Goal: Transaction & Acquisition: Obtain resource

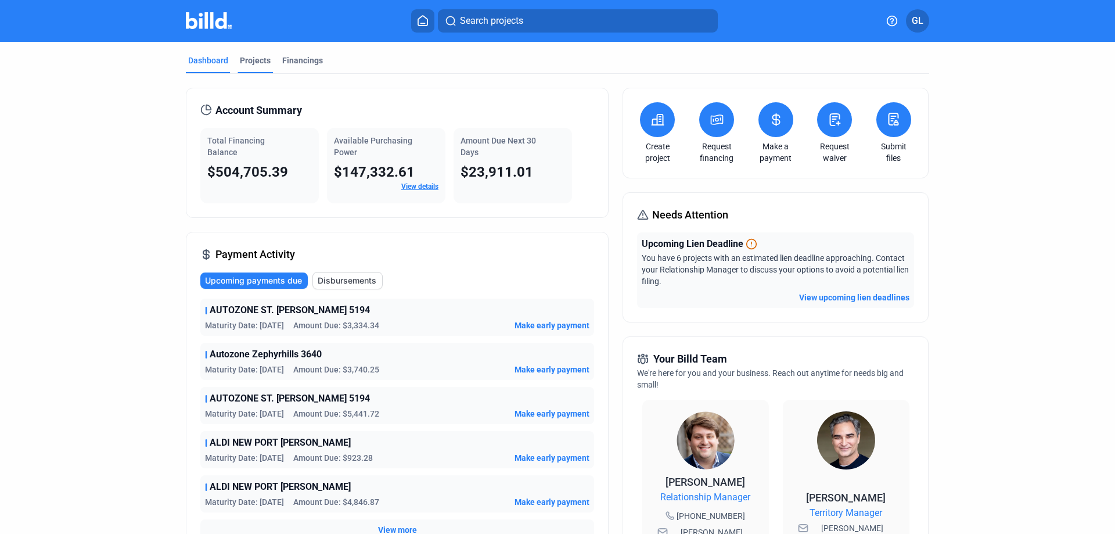
click at [240, 62] on div "Projects" at bounding box center [255, 61] width 31 height 12
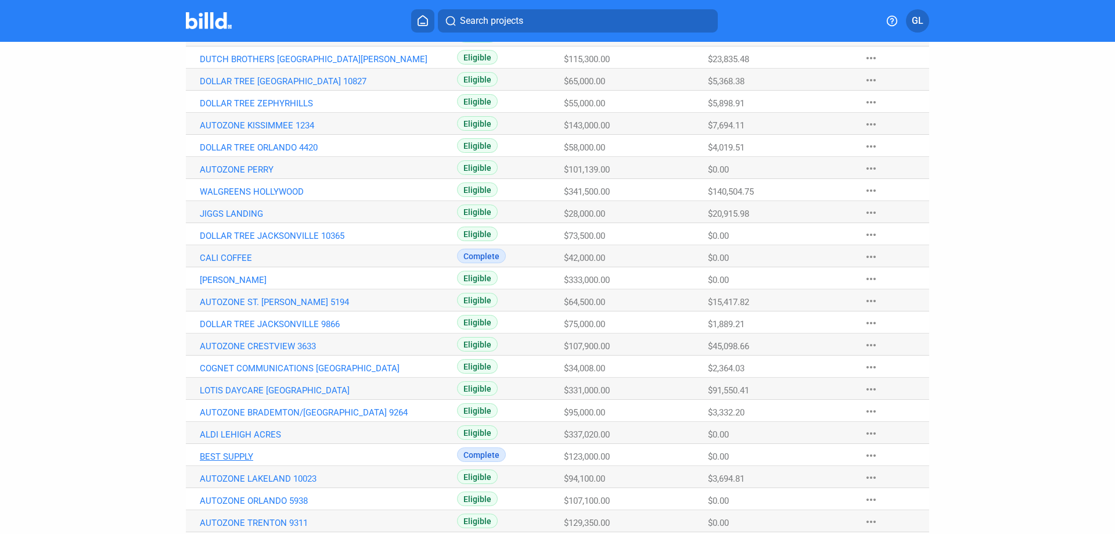
scroll to position [251, 0]
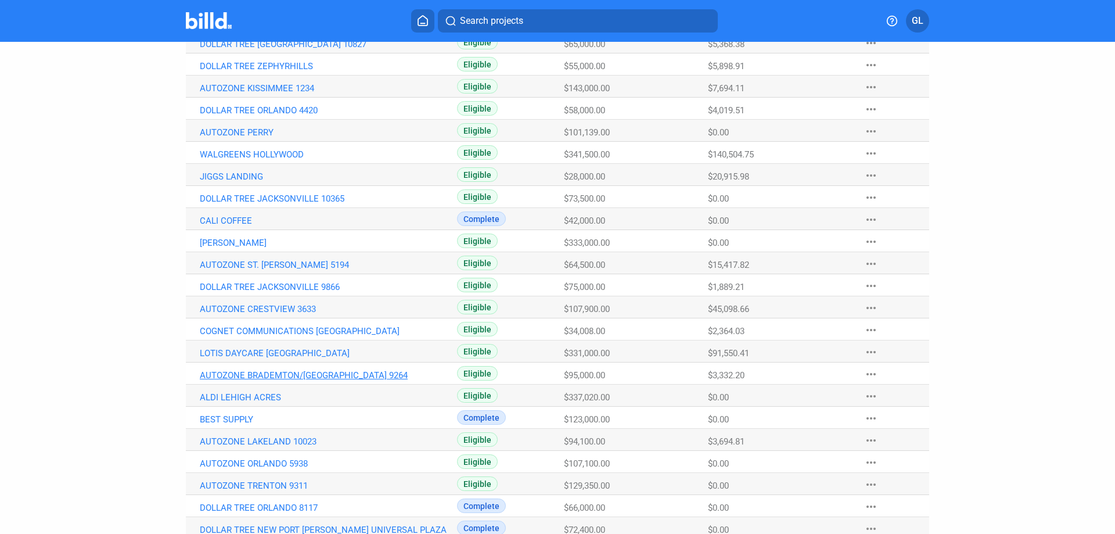
click at [316, 371] on link "AUTOZONE BRADEMTON/[GEOGRAPHIC_DATA] 9264" at bounding box center [328, 375] width 257 height 10
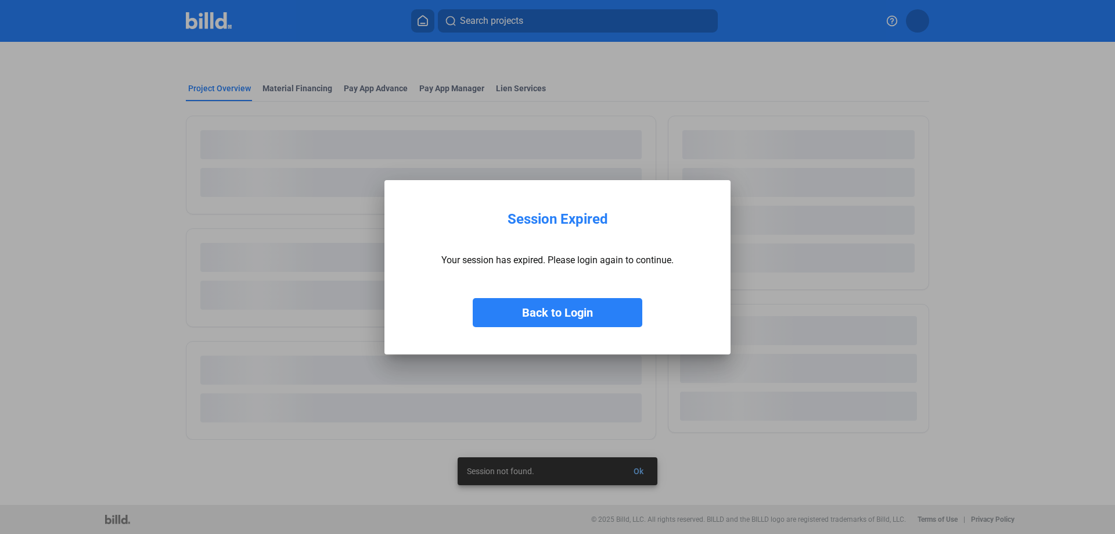
click at [583, 307] on button "Back to Login" at bounding box center [558, 312] width 170 height 29
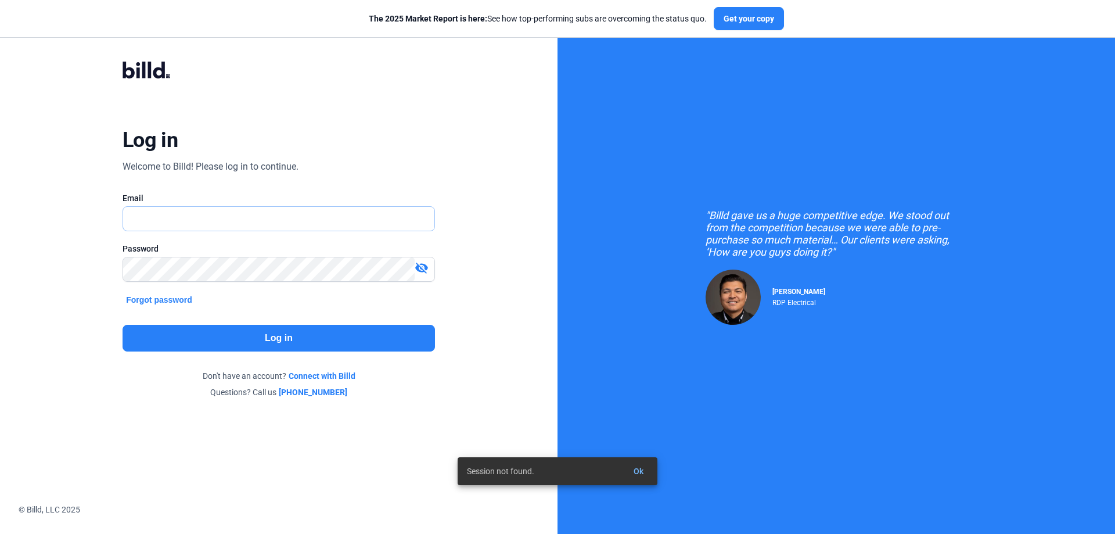
type input "[PERSON_NAME][EMAIL_ADDRESS][DOMAIN_NAME]"
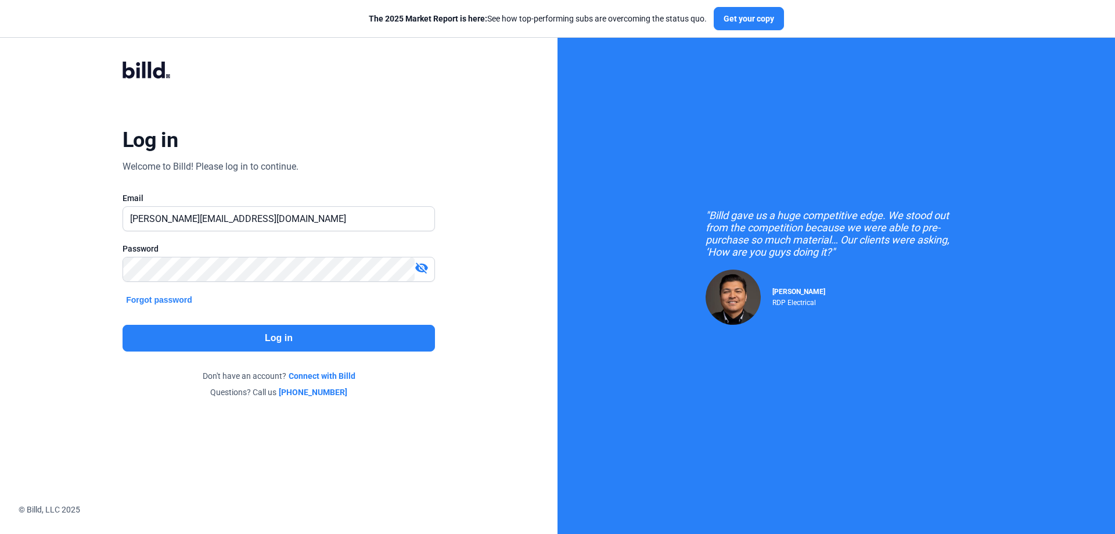
click at [309, 330] on button "Log in" at bounding box center [278, 338] width 312 height 27
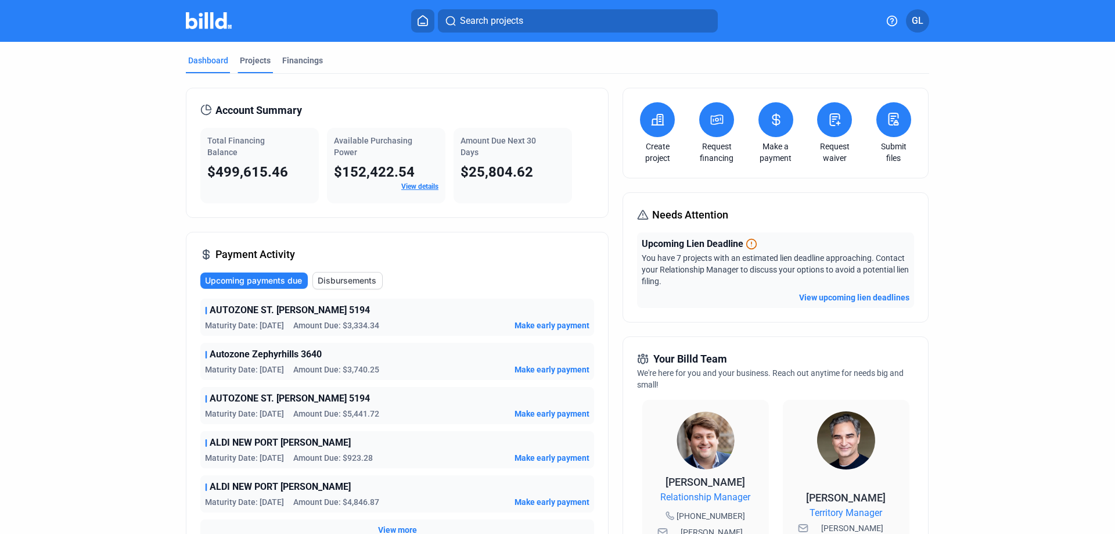
click at [247, 55] on div "Projects" at bounding box center [255, 61] width 31 height 12
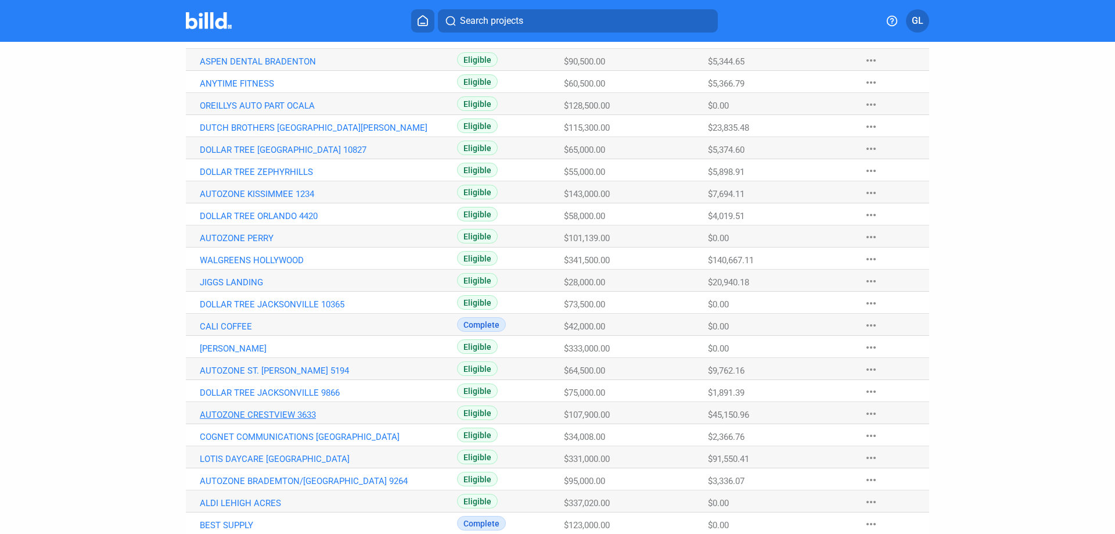
scroll to position [155, 0]
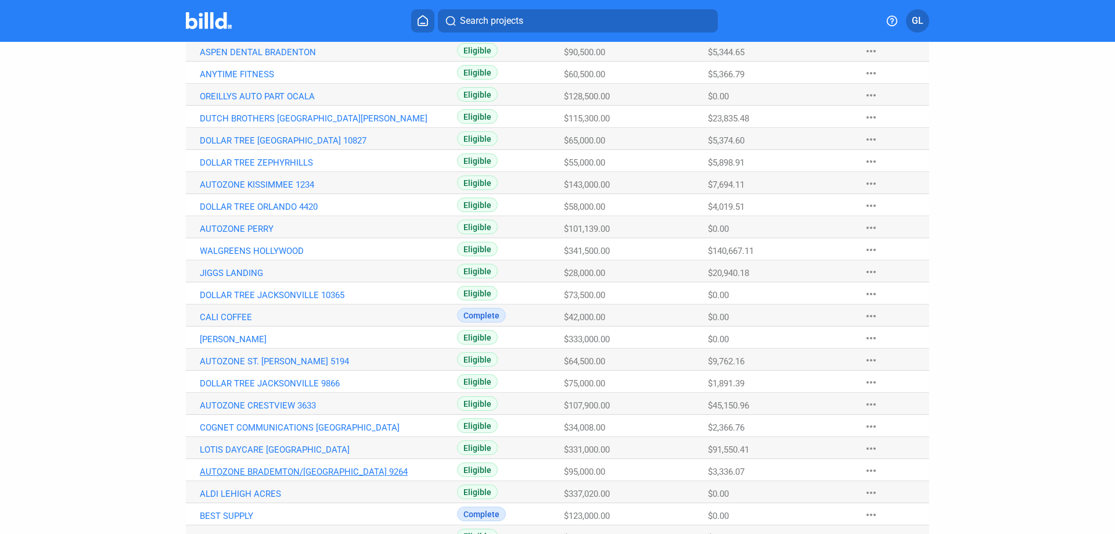
click at [363, 469] on link "AUTOZONE BRADEMTON/[GEOGRAPHIC_DATA] 9264" at bounding box center [328, 471] width 257 height 10
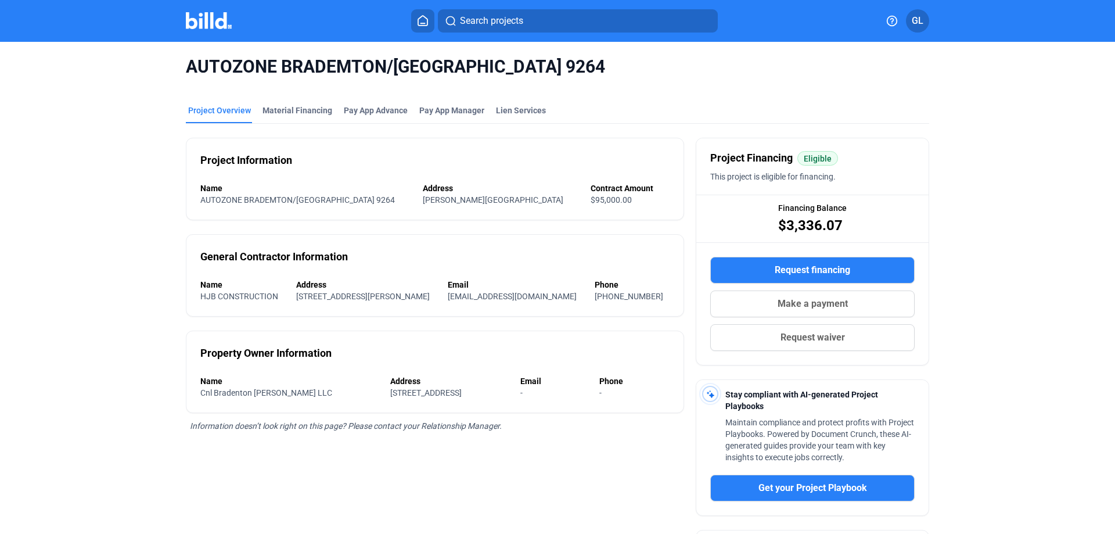
click at [805, 300] on span "Make a payment" at bounding box center [812, 304] width 70 height 14
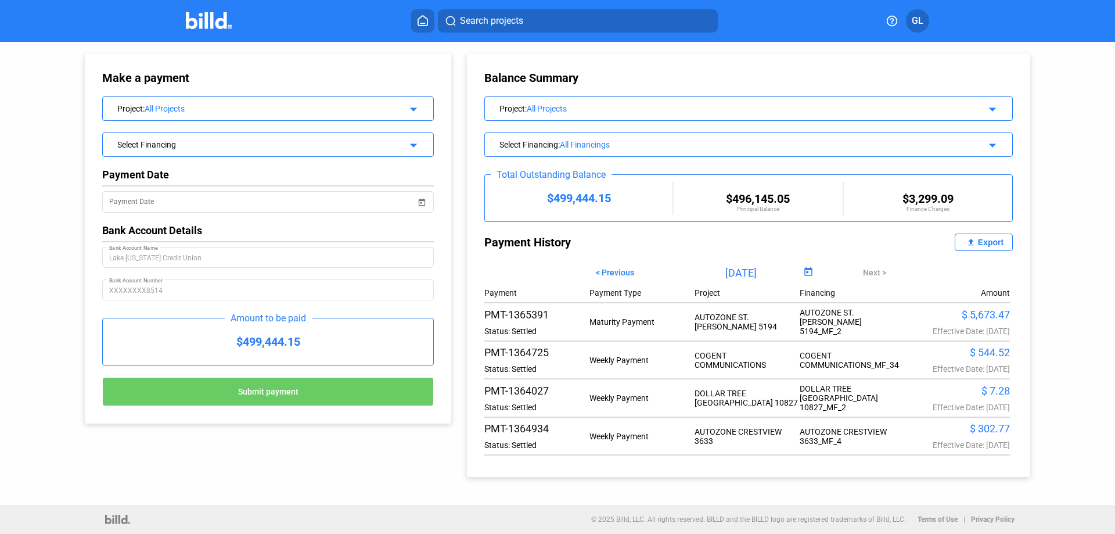
click at [207, 107] on div "All Projects" at bounding box center [267, 108] width 244 height 9
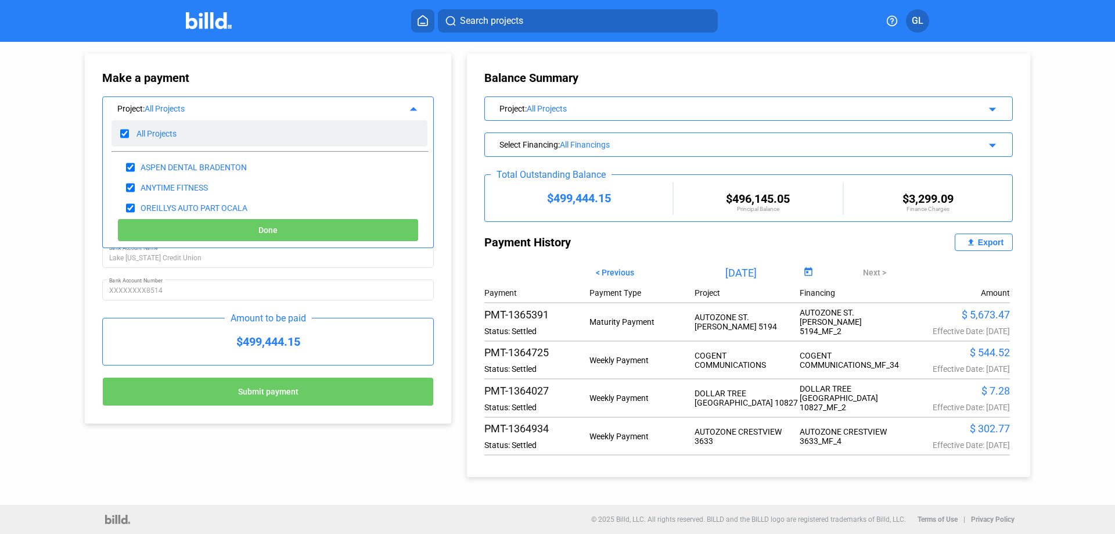
click at [124, 133] on input "checkbox" at bounding box center [124, 133] width 9 height 17
checkbox input "false"
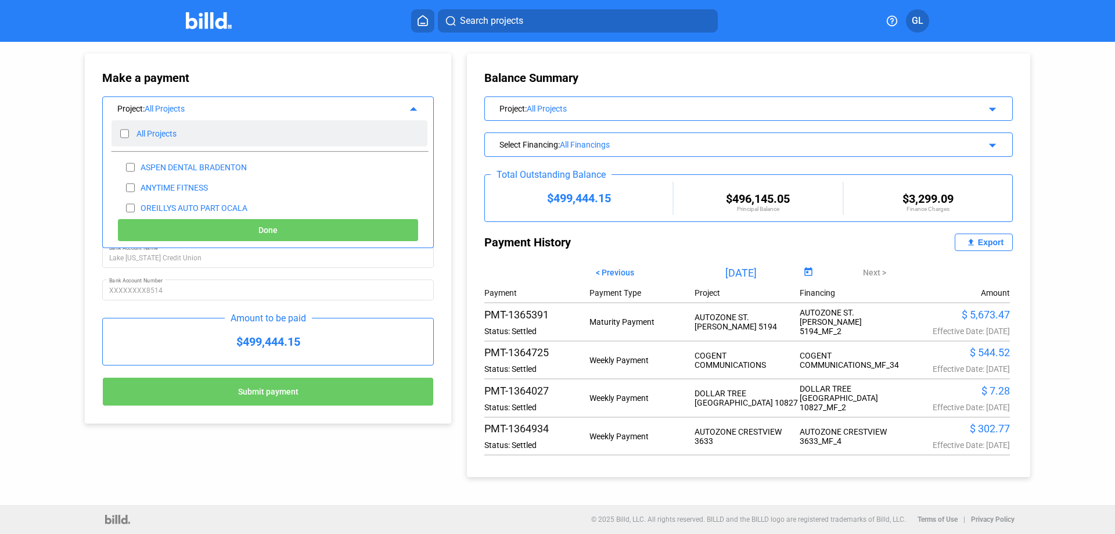
checkbox input "false"
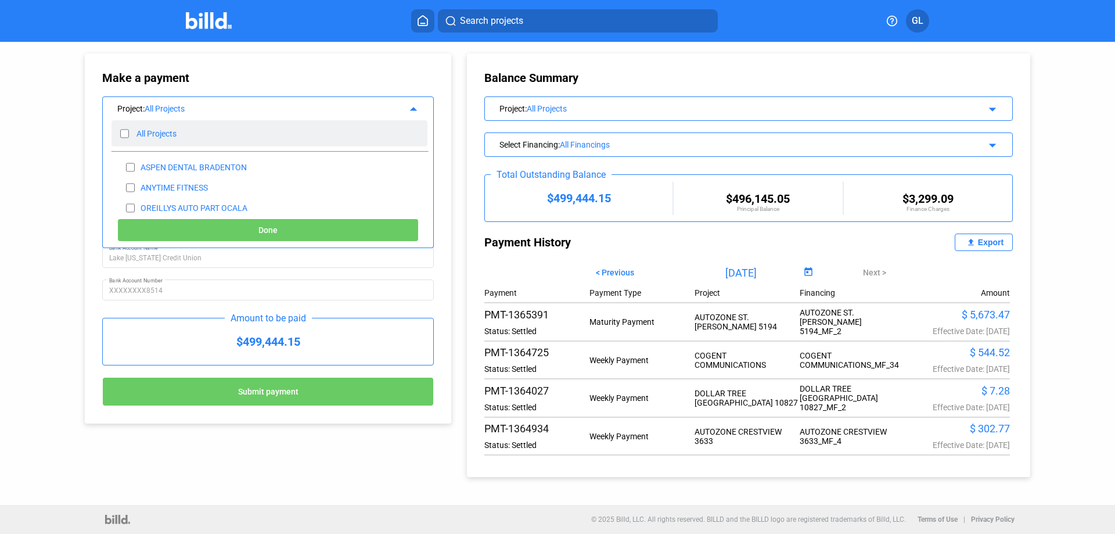
checkbox input "false"
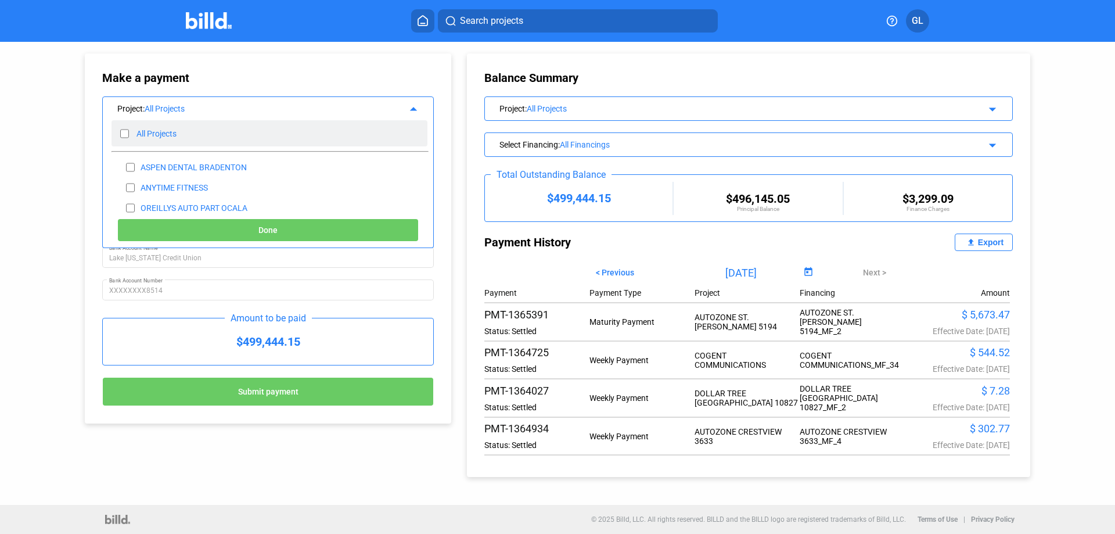
checkbox input "false"
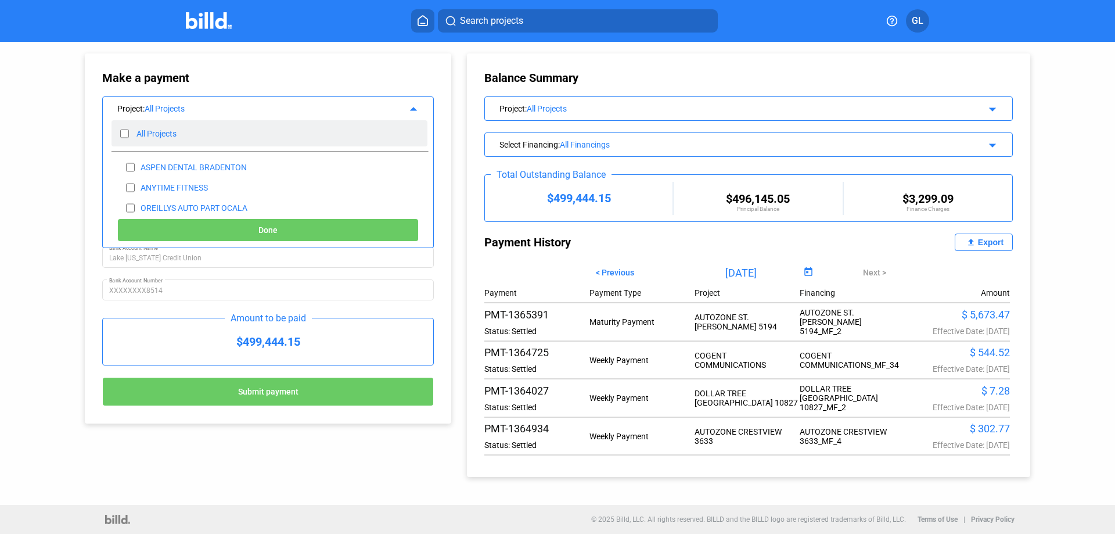
checkbox input "false"
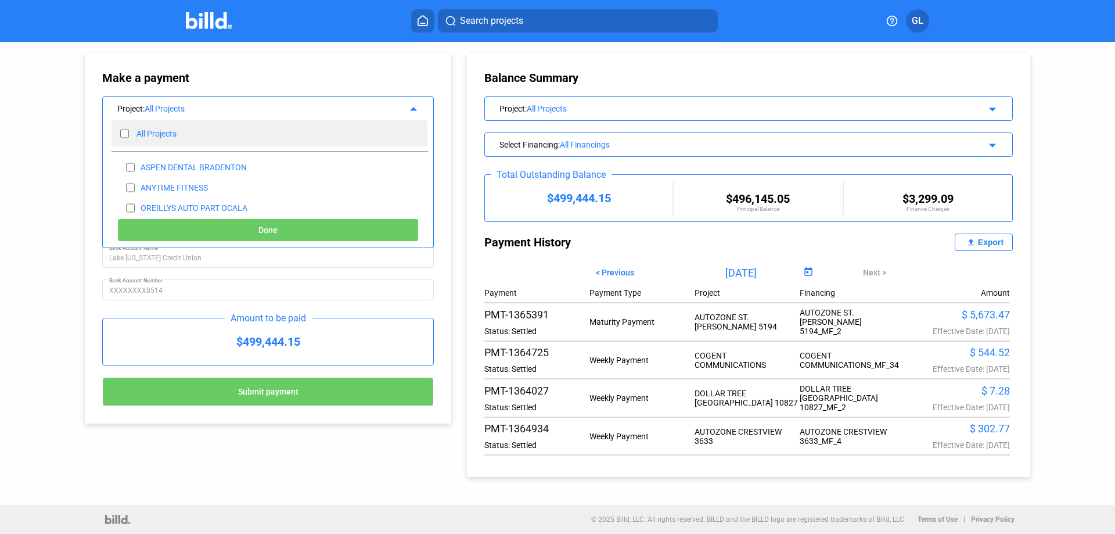
checkbox input "false"
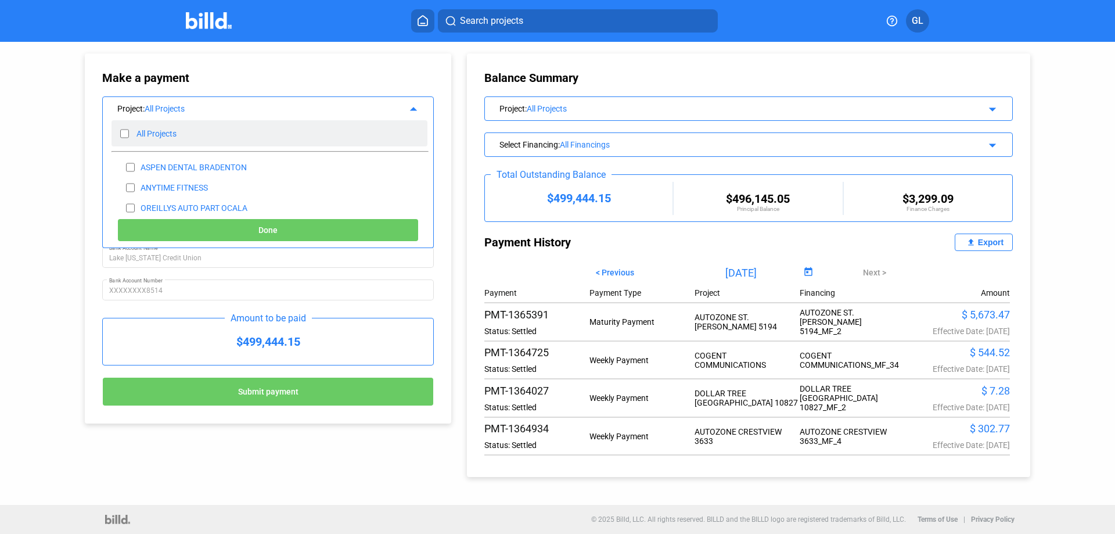
checkbox input "false"
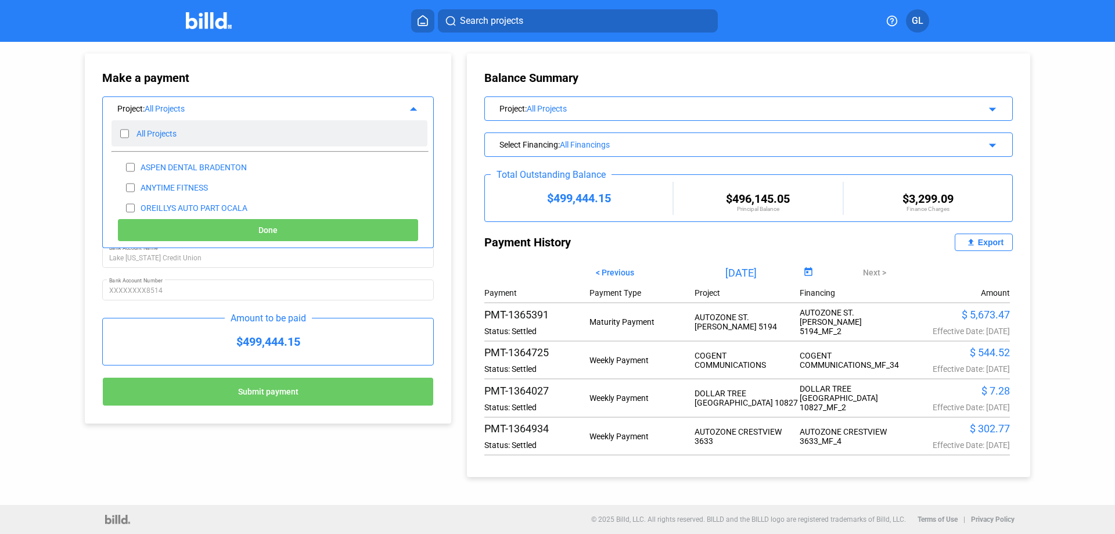
checkbox input "false"
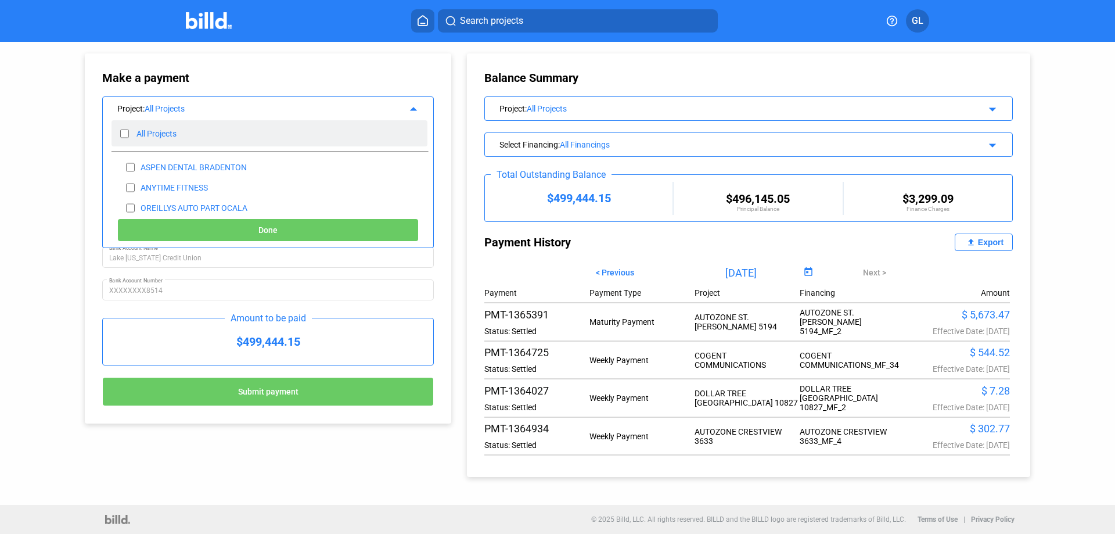
checkbox input "false"
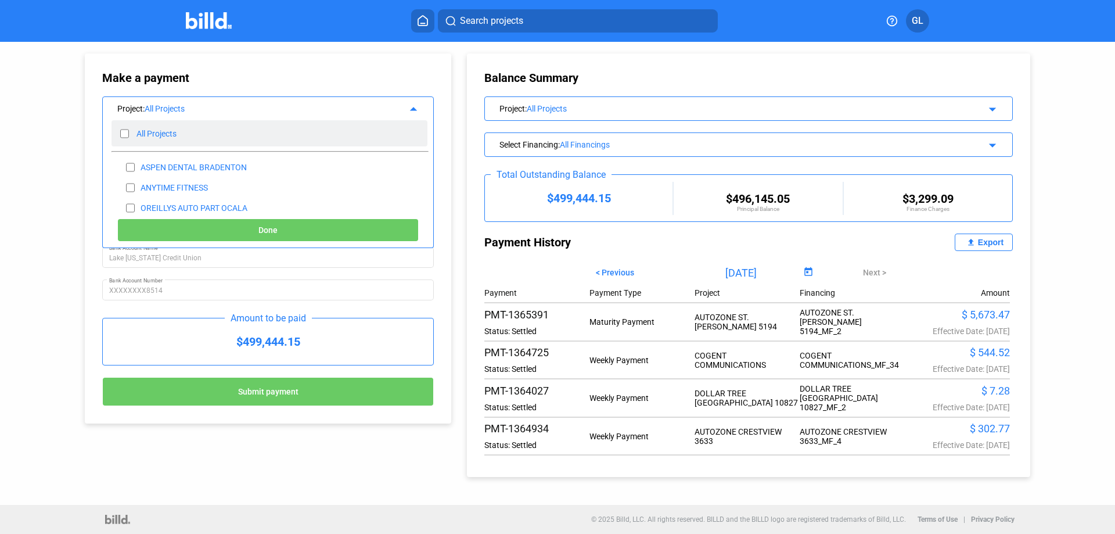
checkbox input "false"
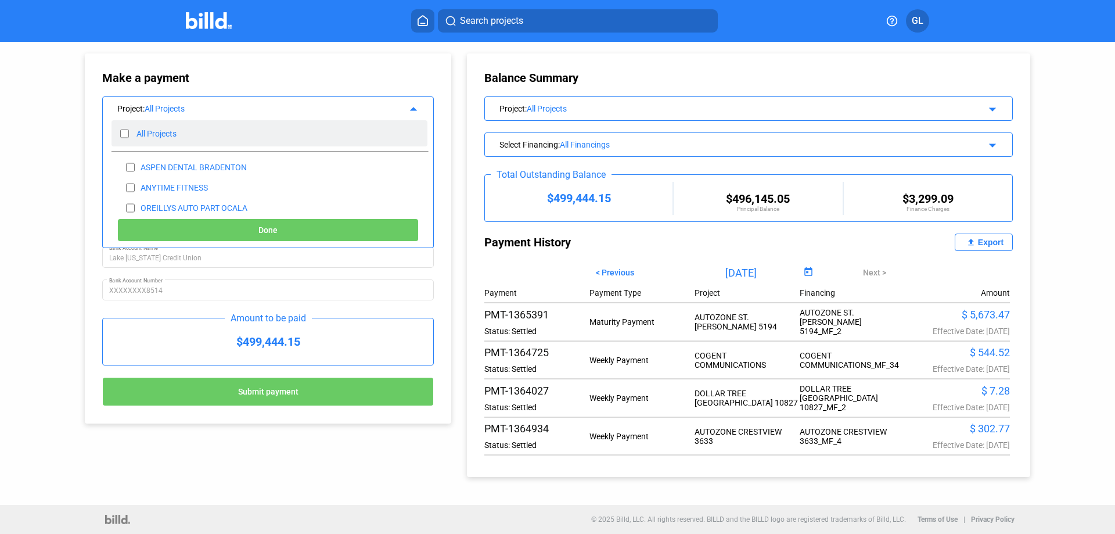
checkbox input "false"
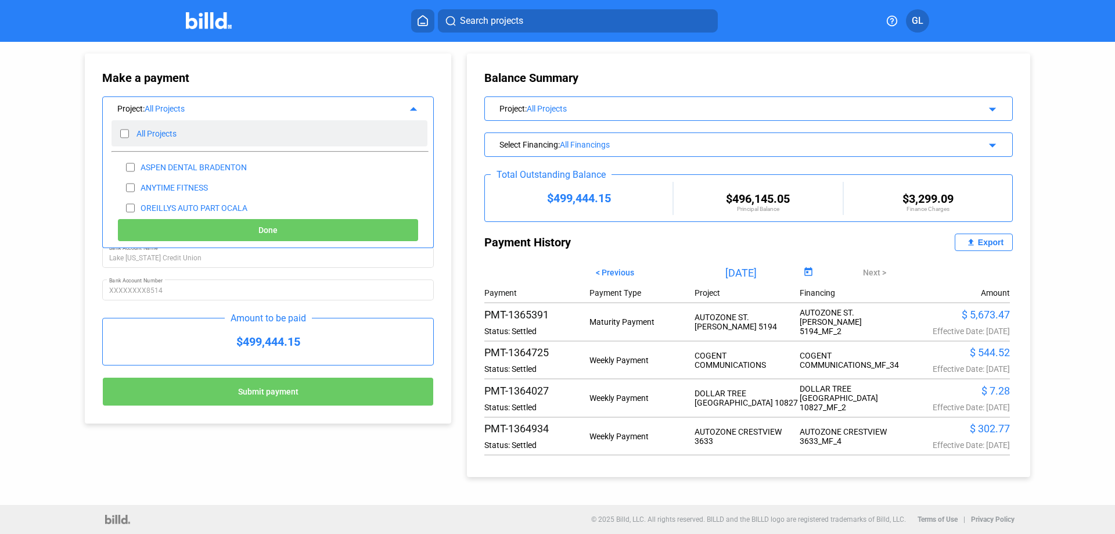
checkbox input "false"
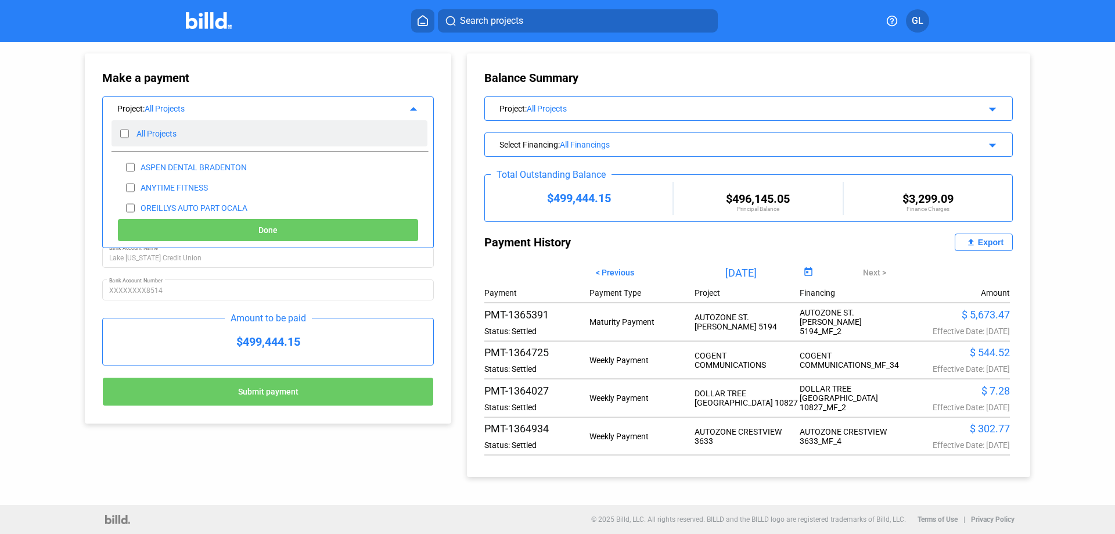
checkbox input "false"
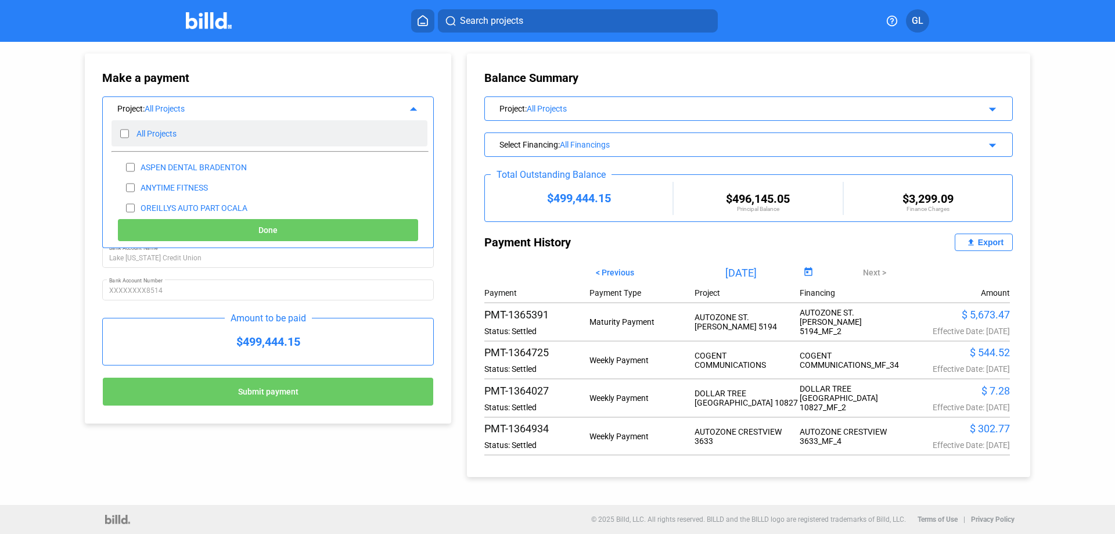
checkbox input "false"
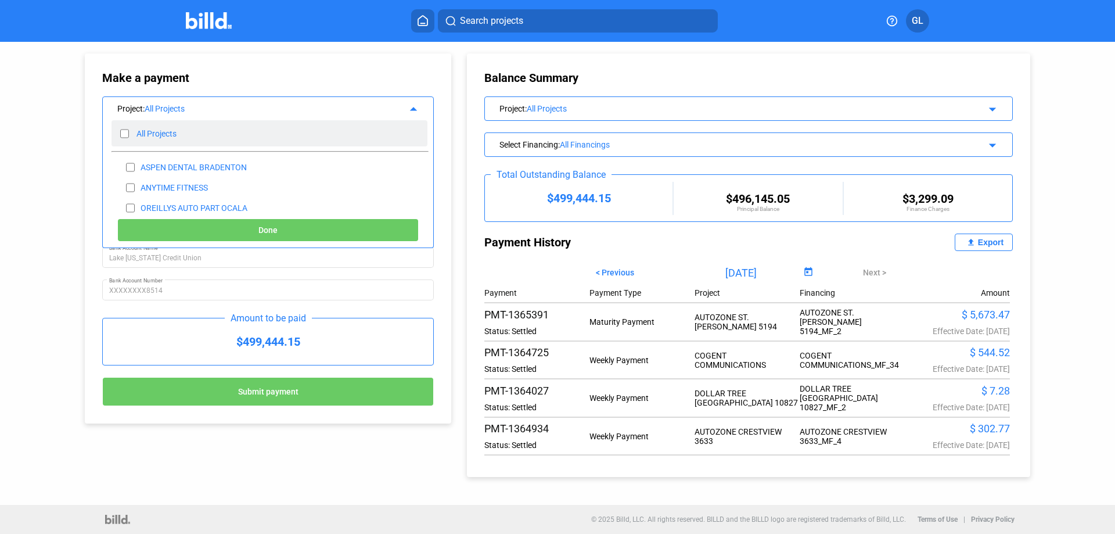
checkbox input "false"
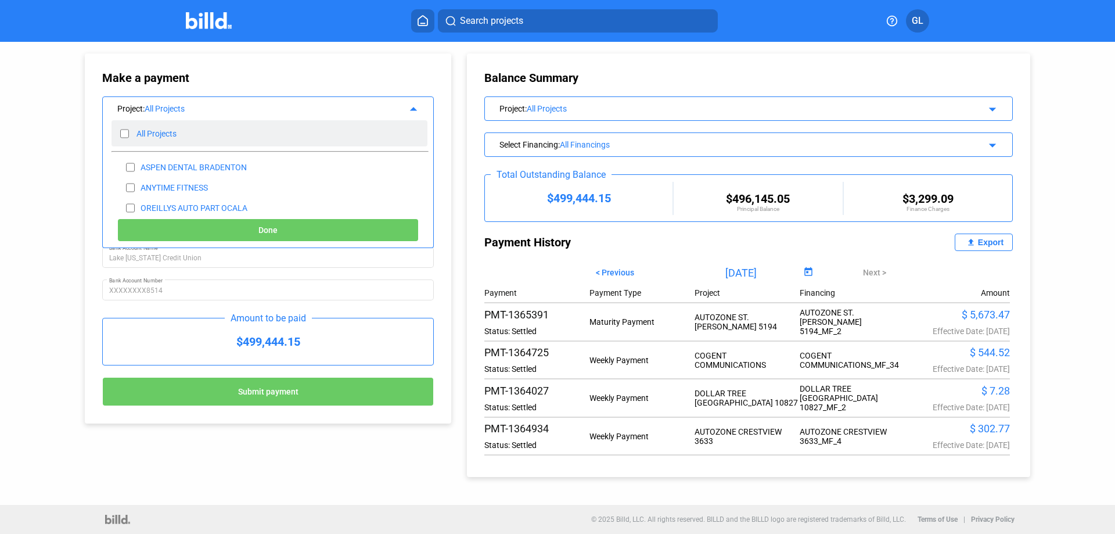
checkbox input "false"
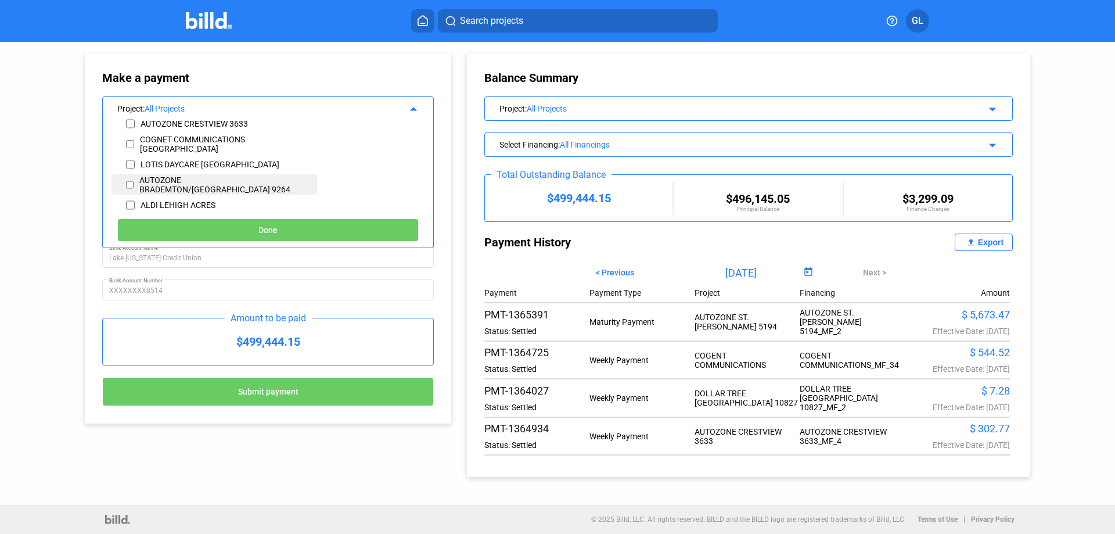
scroll to position [367, 0]
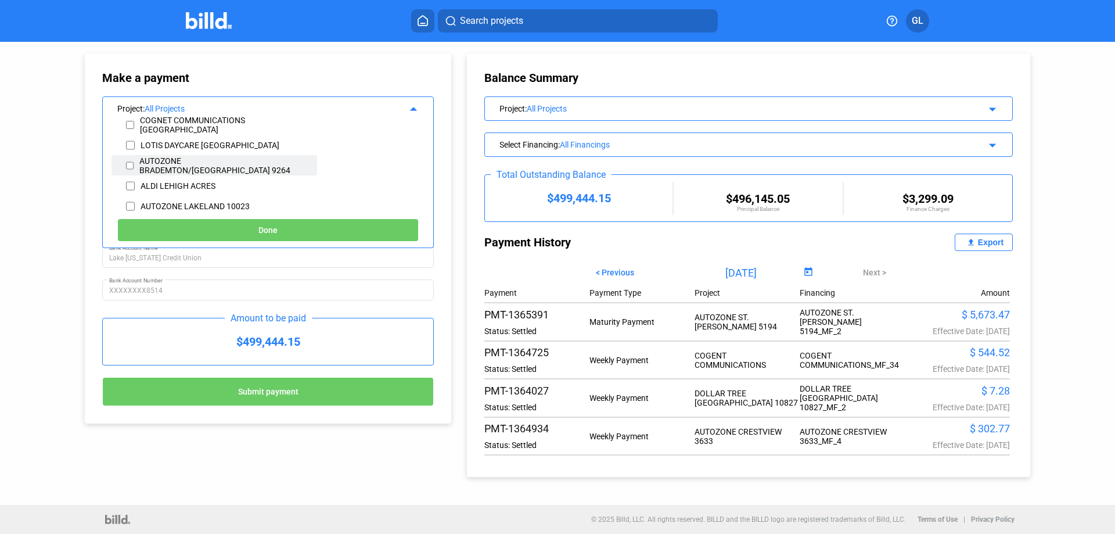
click at [129, 164] on input "checkbox" at bounding box center [130, 165] width 8 height 17
checkbox input "true"
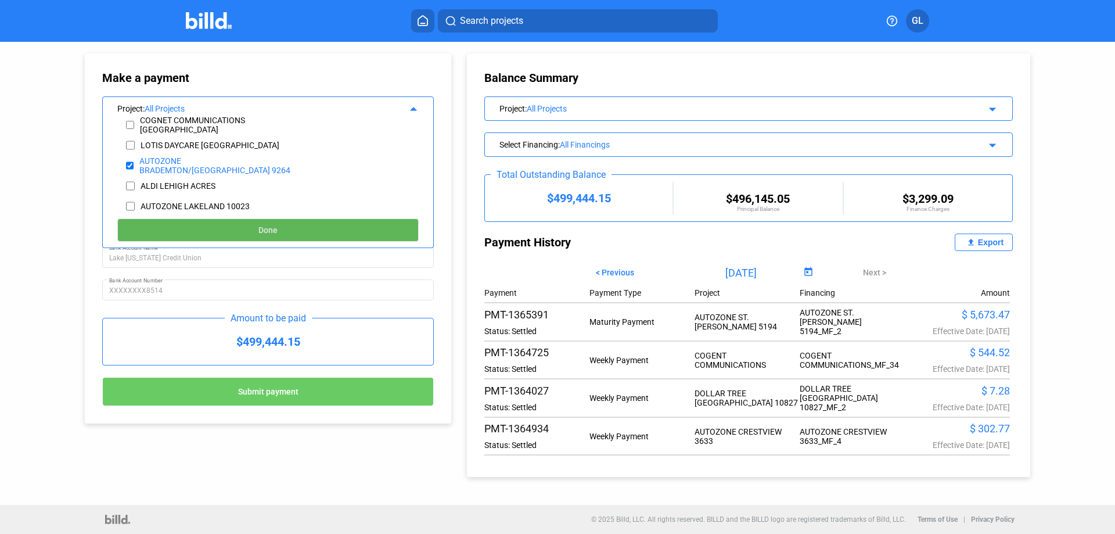
click at [264, 226] on span "Done" at bounding box center [267, 230] width 19 height 9
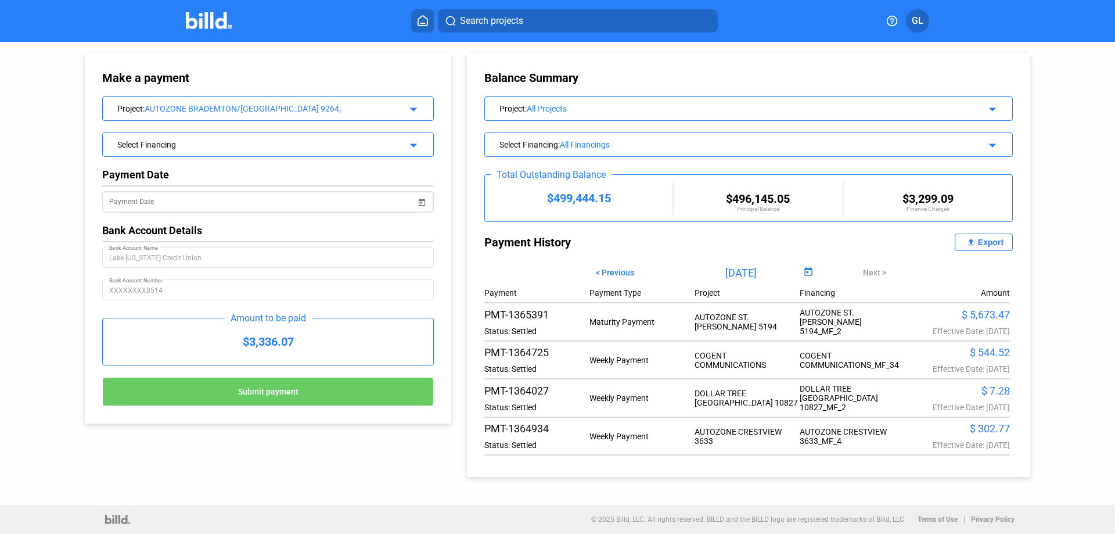
click at [416, 199] on span "Open calendar" at bounding box center [422, 195] width 28 height 28
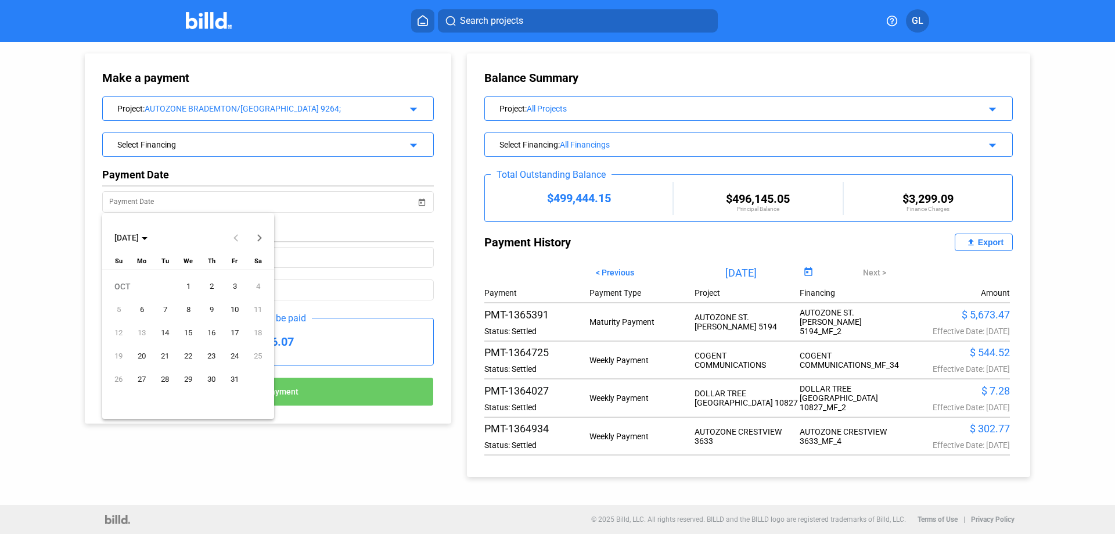
click at [186, 282] on span "1" at bounding box center [188, 286] width 21 height 21
type input "[DATE]"
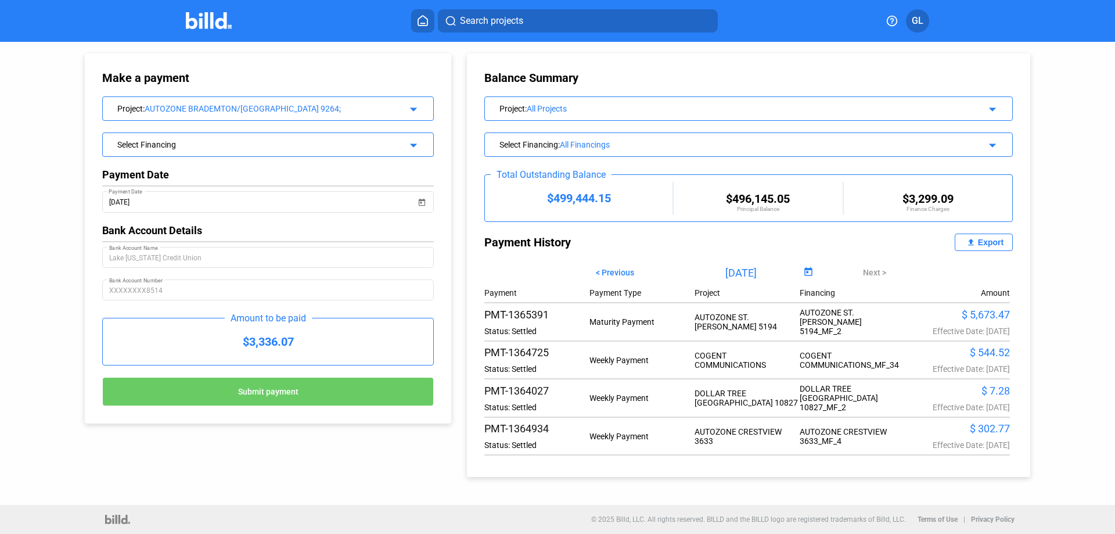
click at [277, 391] on span "Submit payment" at bounding box center [268, 391] width 60 height 9
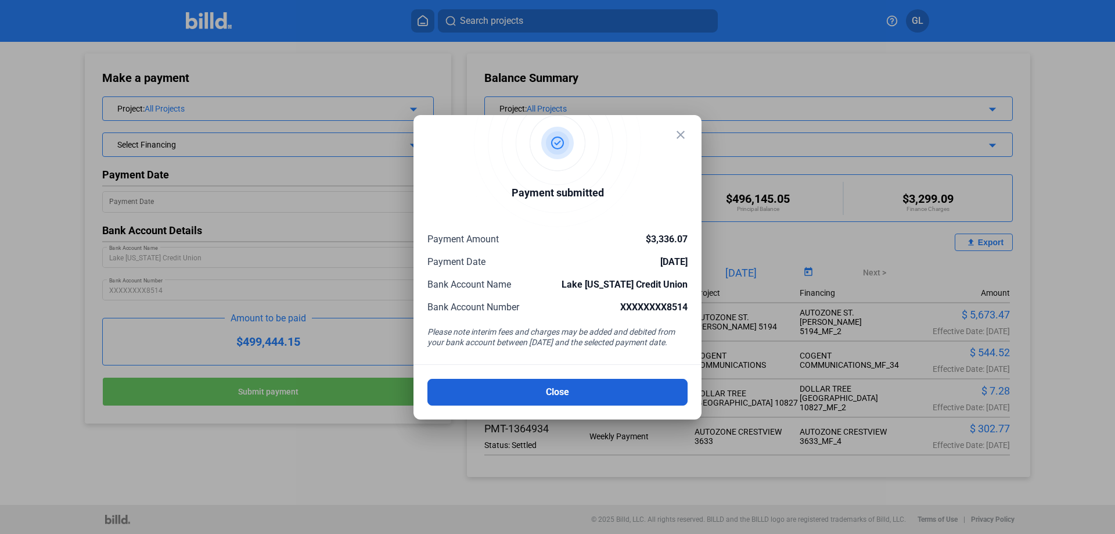
click at [573, 397] on button "Close" at bounding box center [557, 392] width 260 height 27
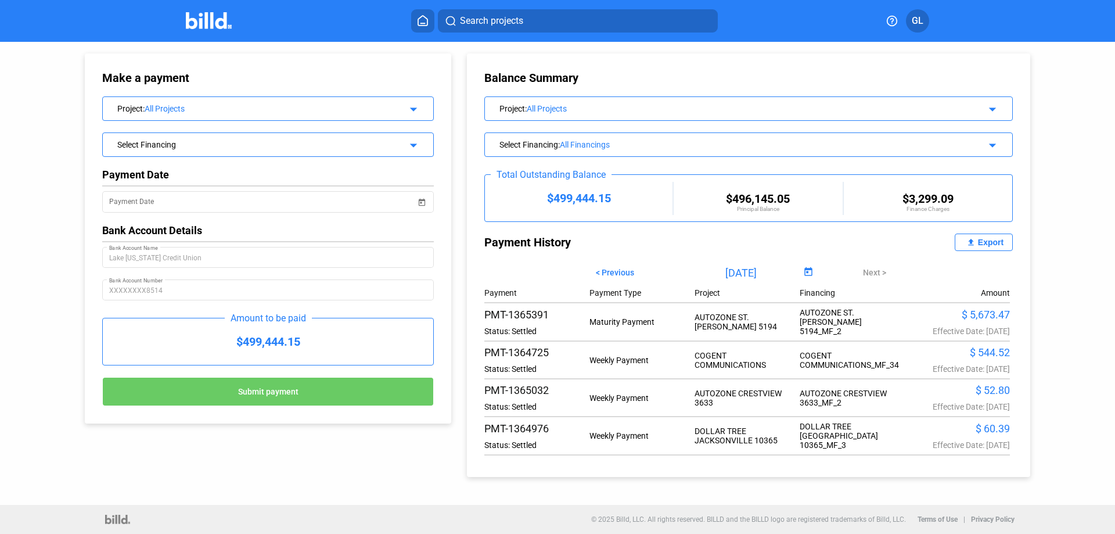
click at [200, 22] on img at bounding box center [209, 20] width 46 height 17
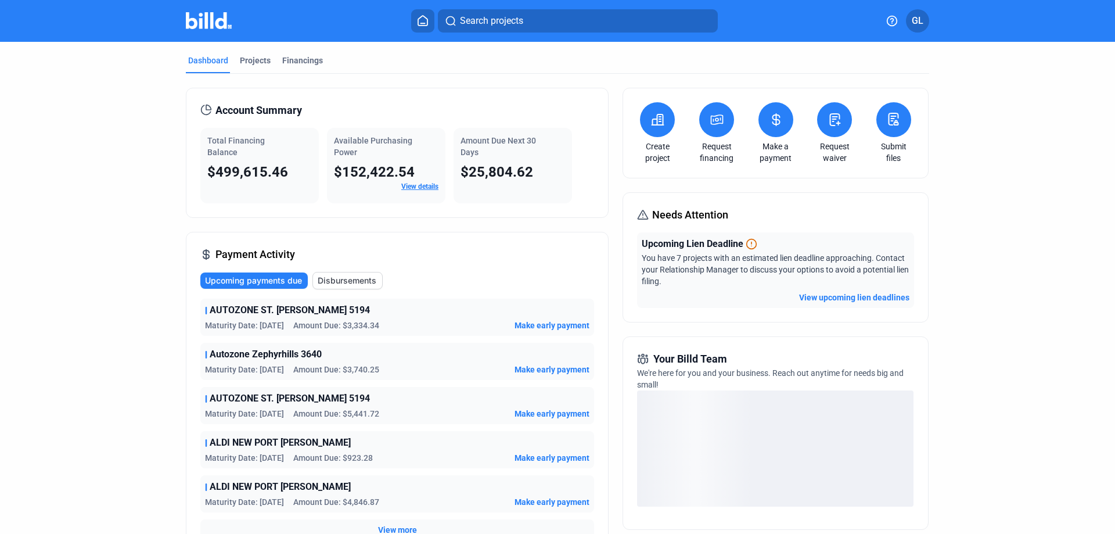
click at [845, 294] on button "View upcoming lien deadlines" at bounding box center [854, 297] width 110 height 12
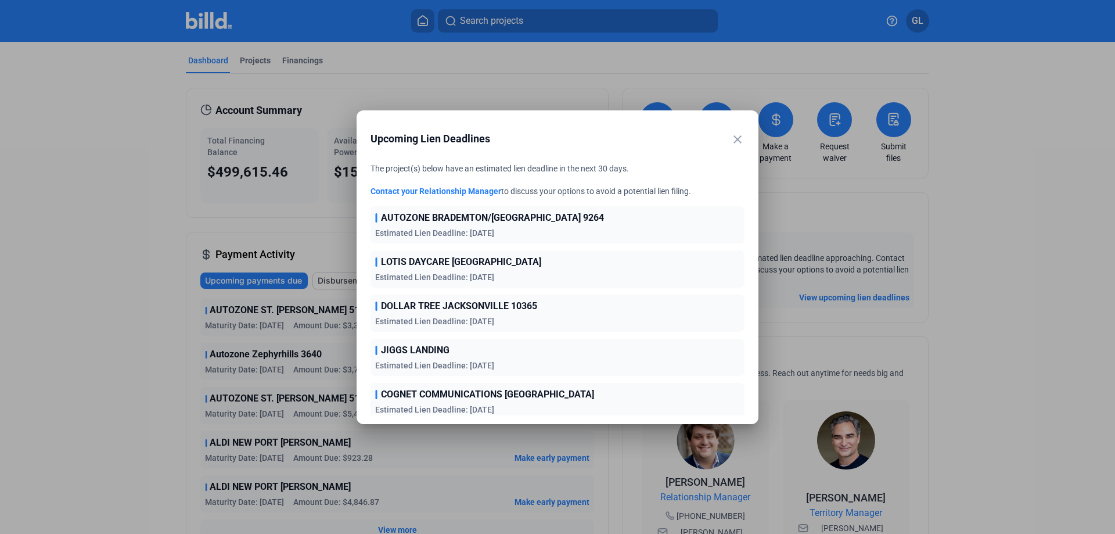
click at [737, 139] on mat-icon "close" at bounding box center [737, 139] width 14 height 14
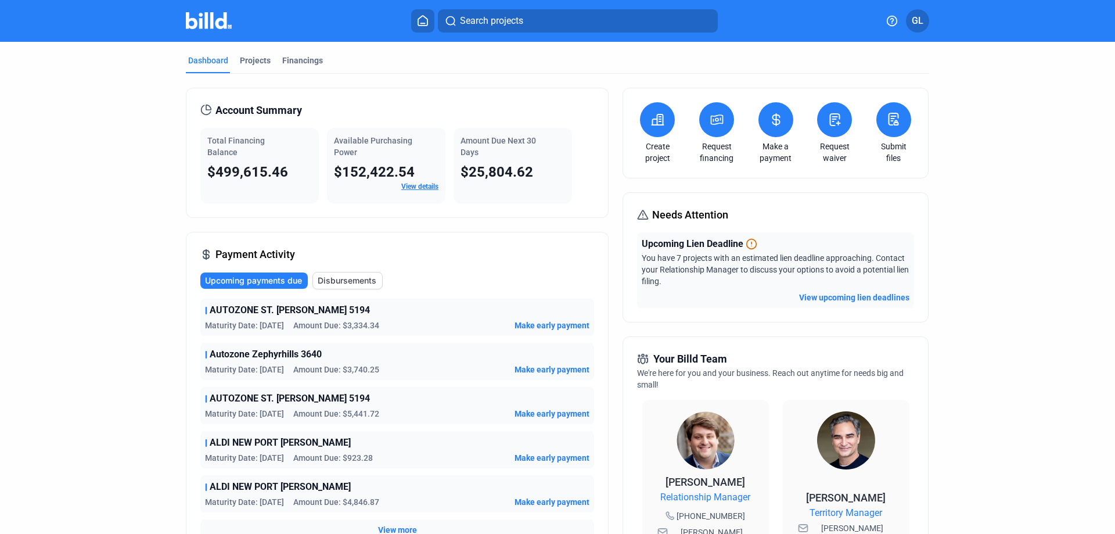
click at [769, 124] on icon at bounding box center [776, 120] width 15 height 14
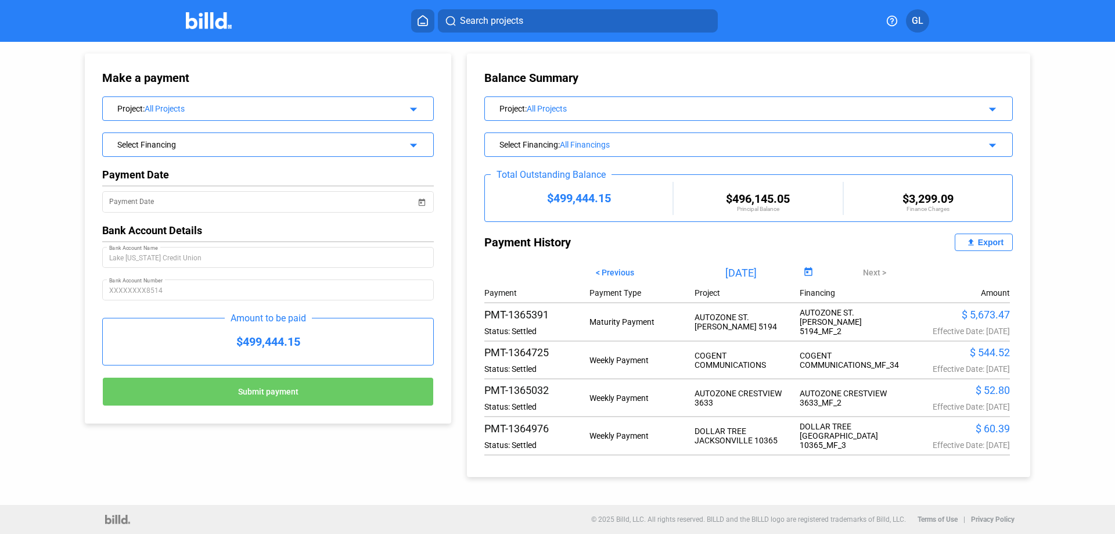
click at [409, 106] on mat-icon "arrow_drop_down" at bounding box center [412, 107] width 14 height 14
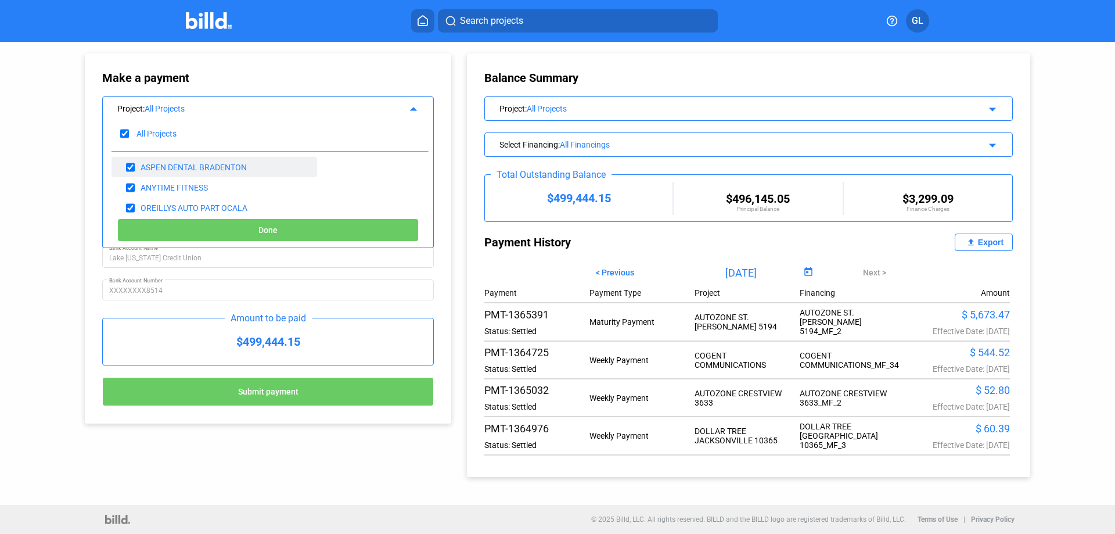
drag, startPoint x: 120, startPoint y: 132, endPoint x: 152, endPoint y: 160, distance: 42.4
click at [121, 132] on input "checkbox" at bounding box center [124, 133] width 9 height 17
checkbox input "false"
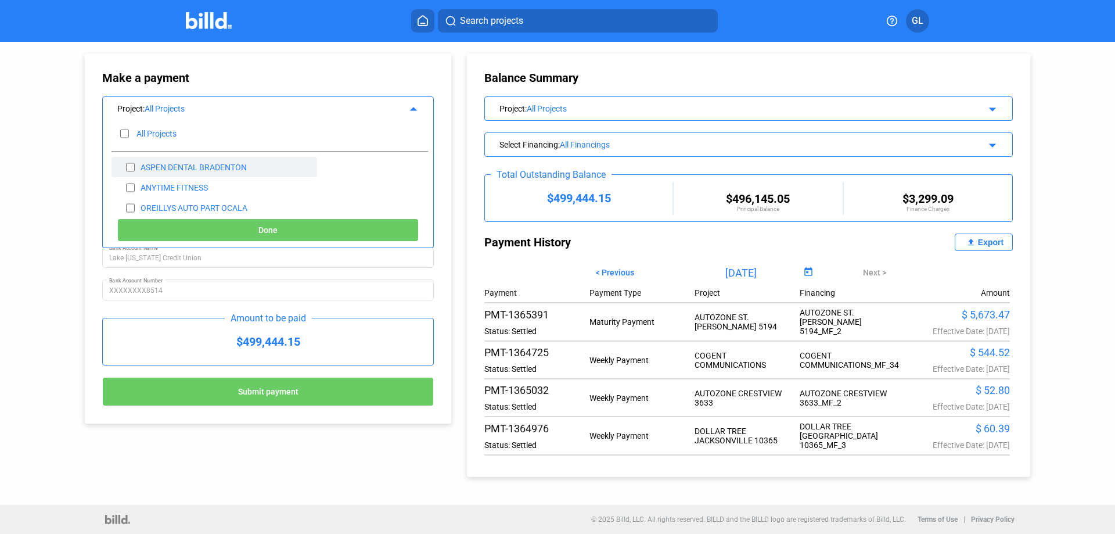
checkbox input "false"
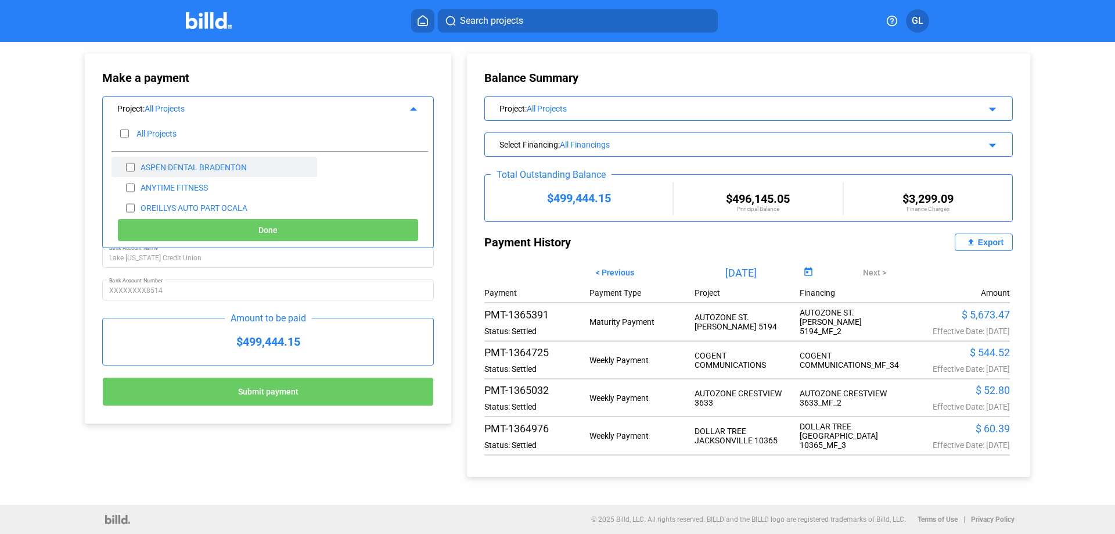
checkbox input "false"
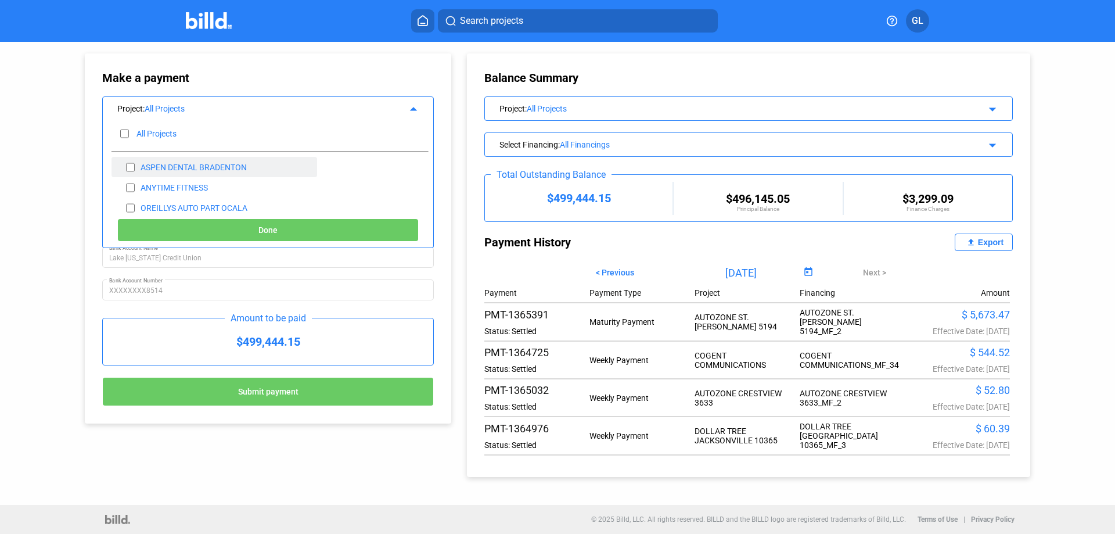
checkbox input "false"
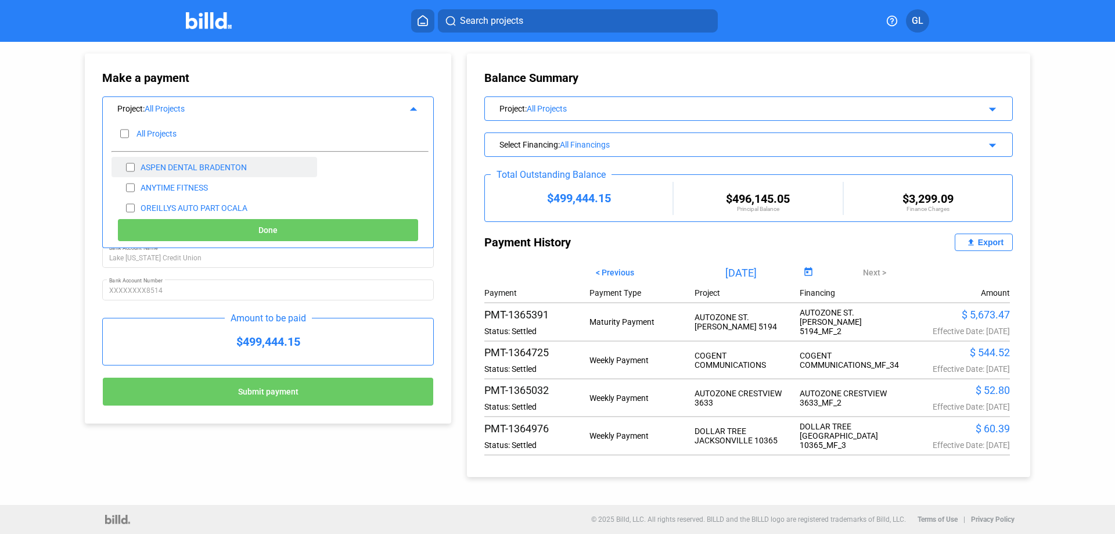
checkbox input "false"
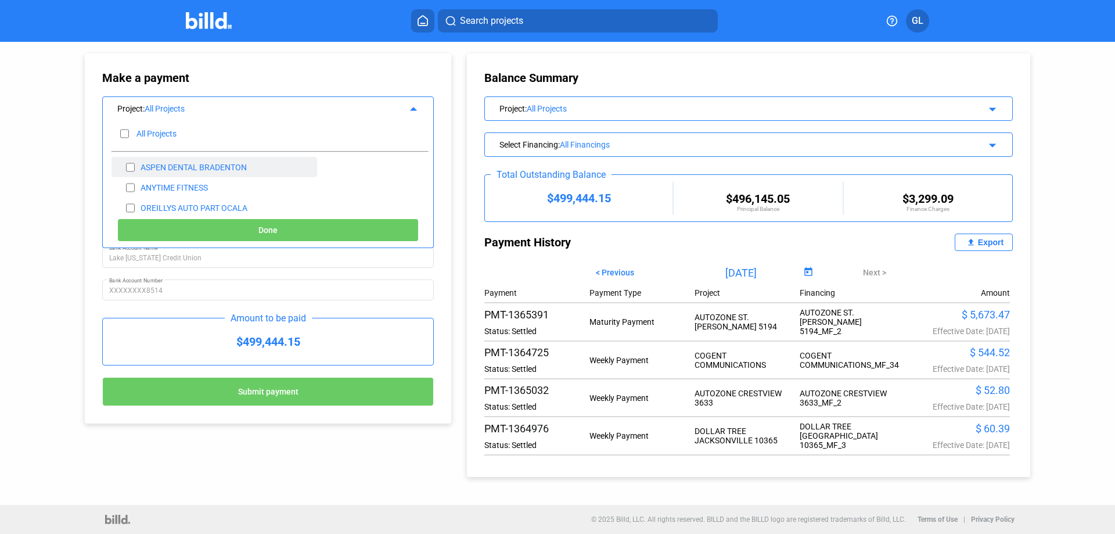
checkbox input "false"
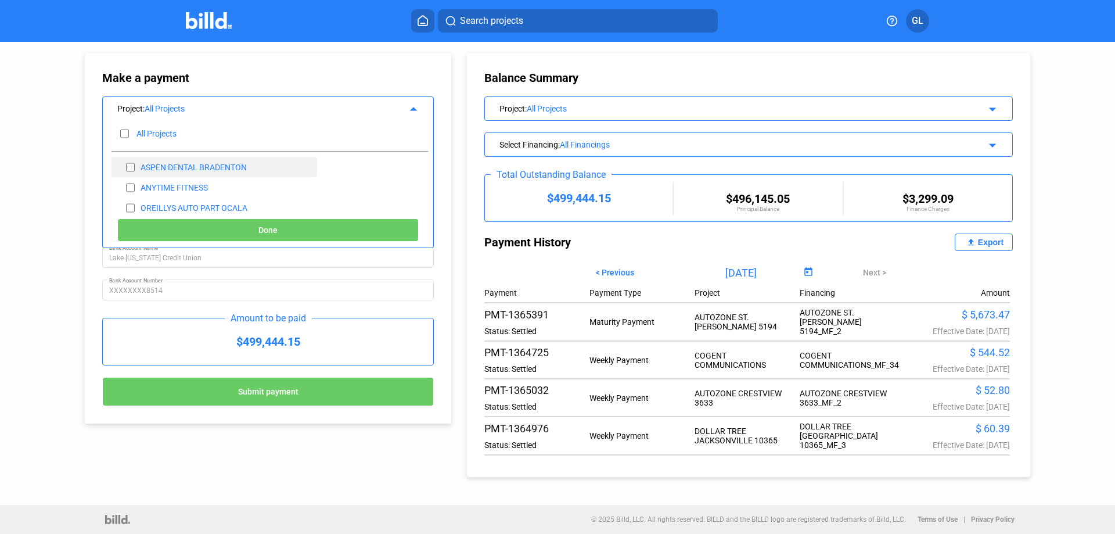
checkbox input "false"
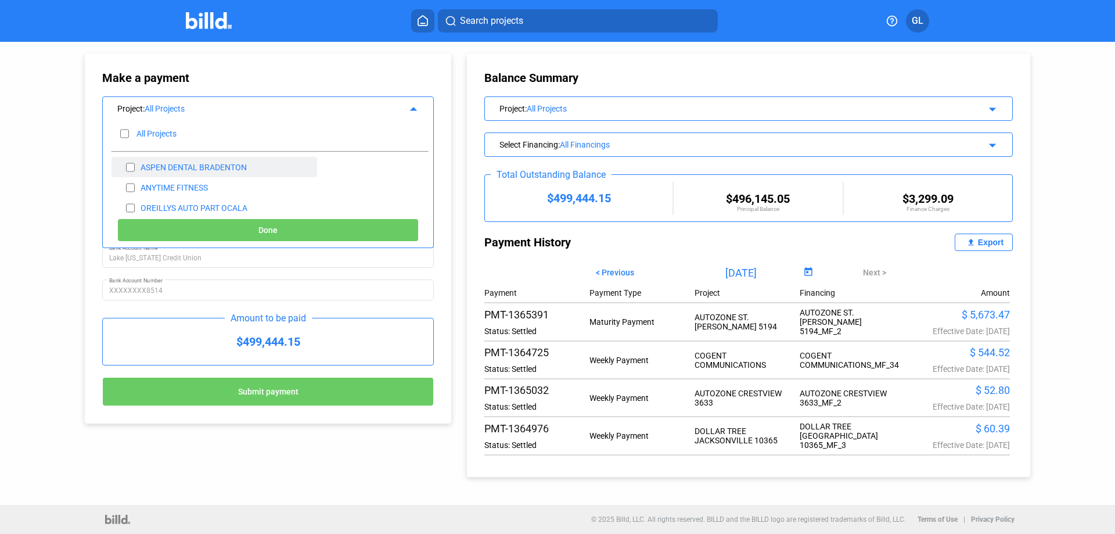
checkbox input "false"
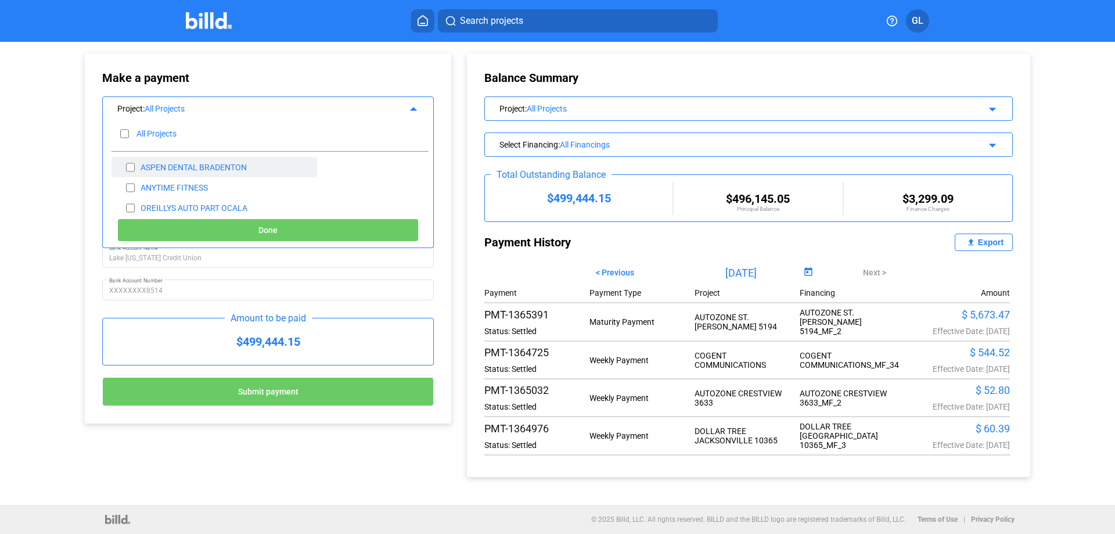
checkbox input "false"
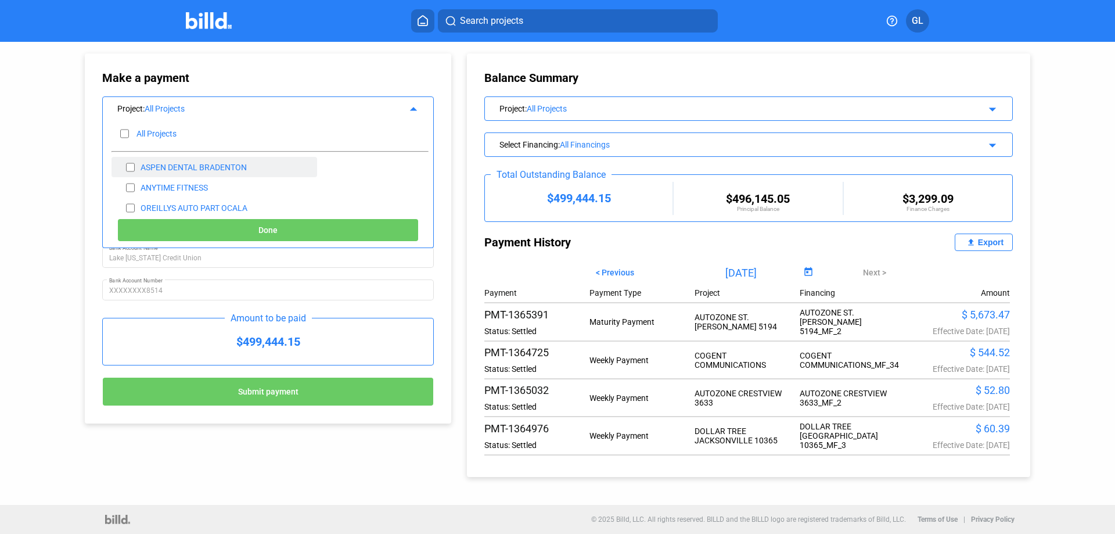
checkbox input "false"
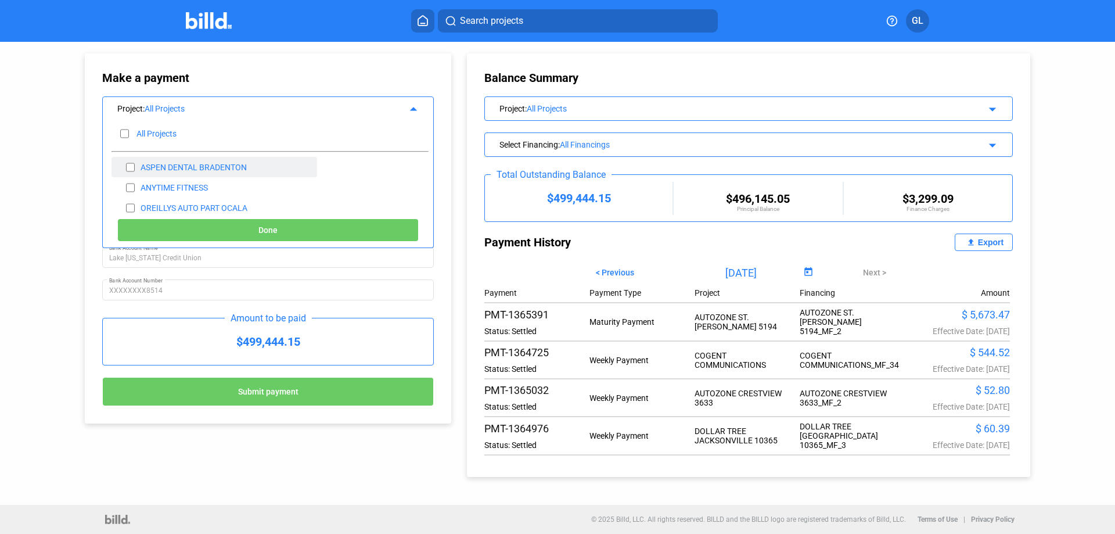
checkbox input "false"
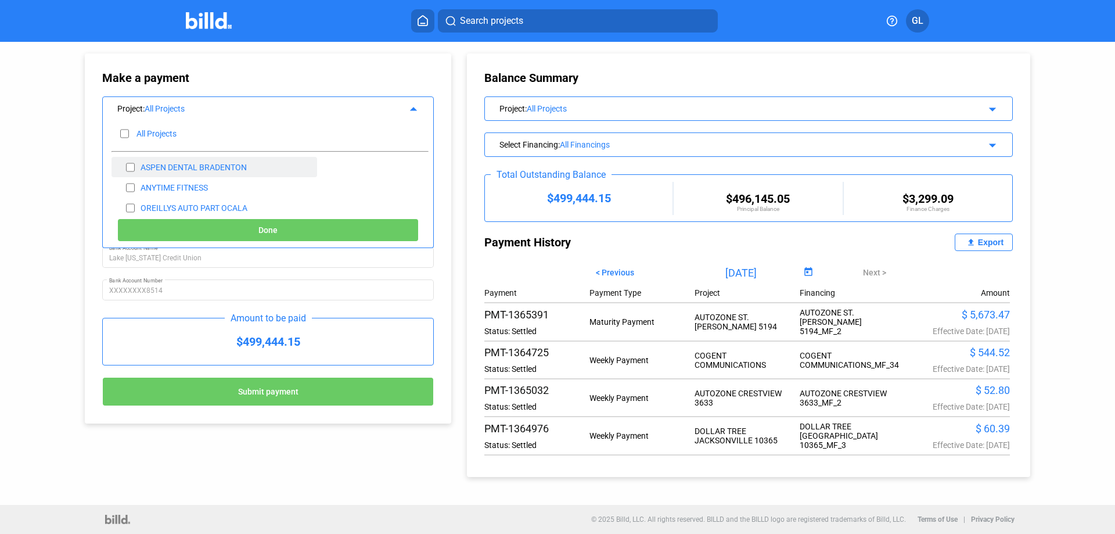
checkbox input "false"
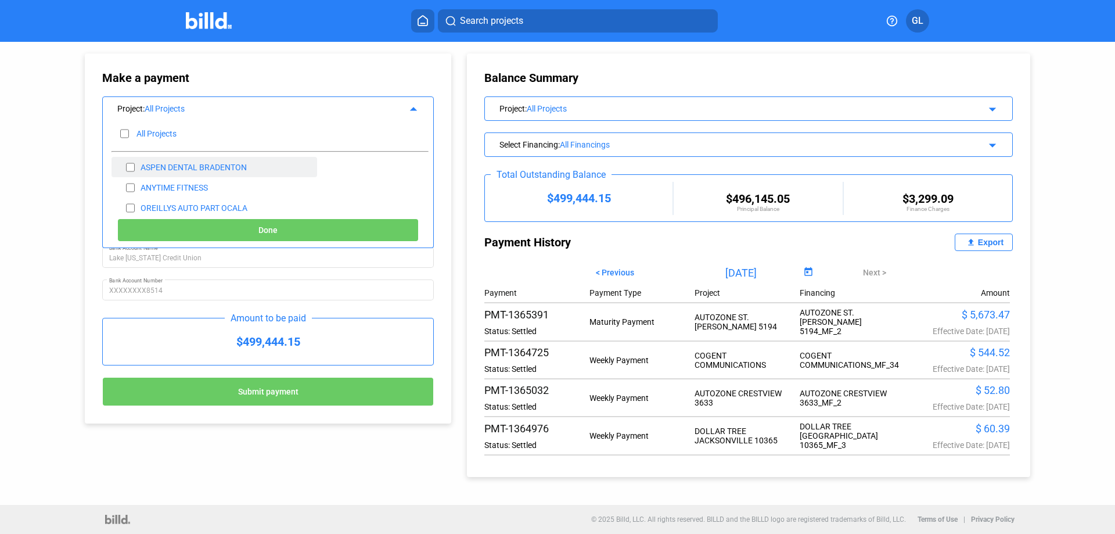
checkbox input "false"
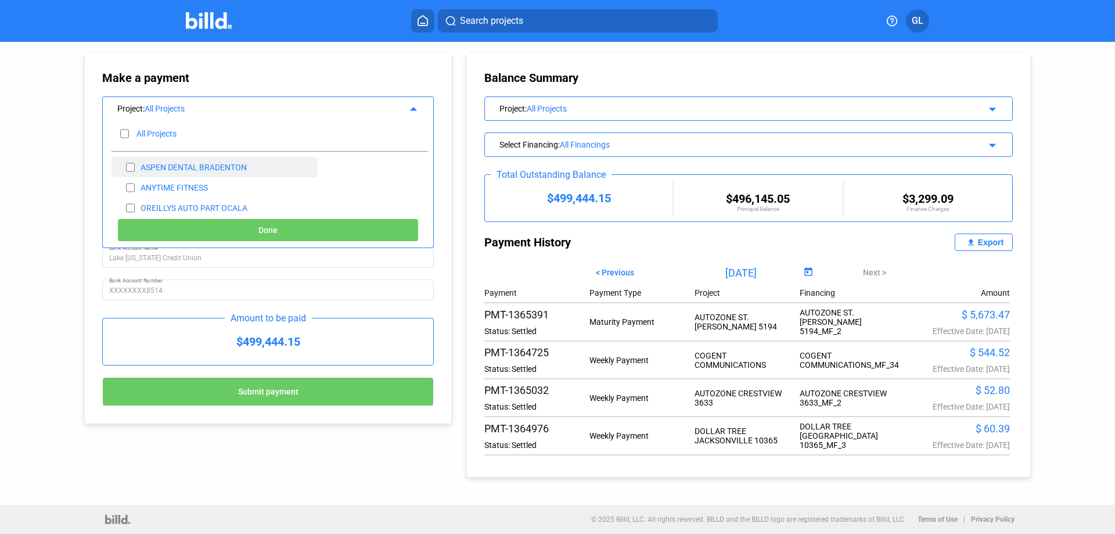
checkbox input "false"
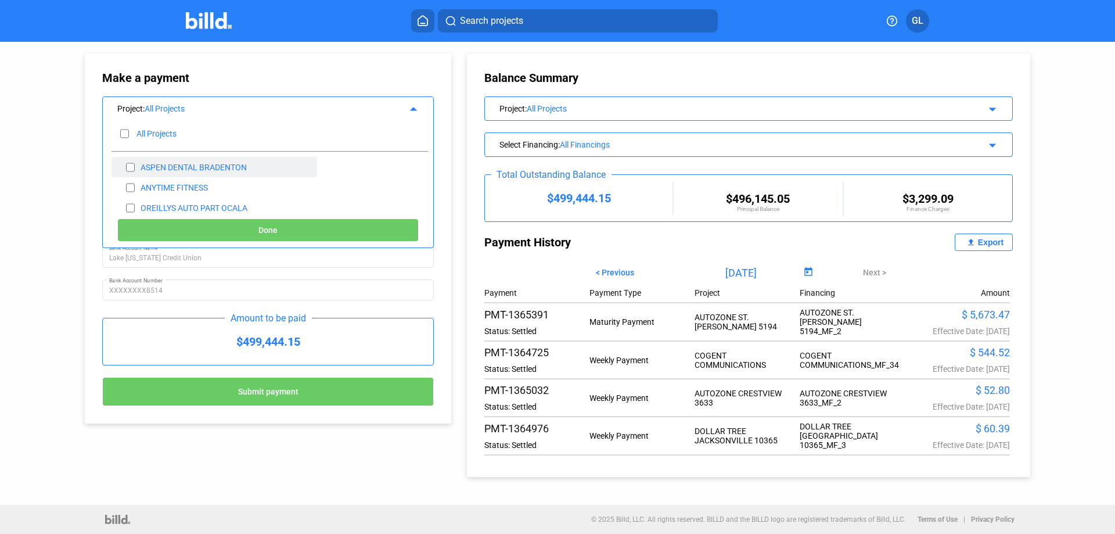
checkbox input "false"
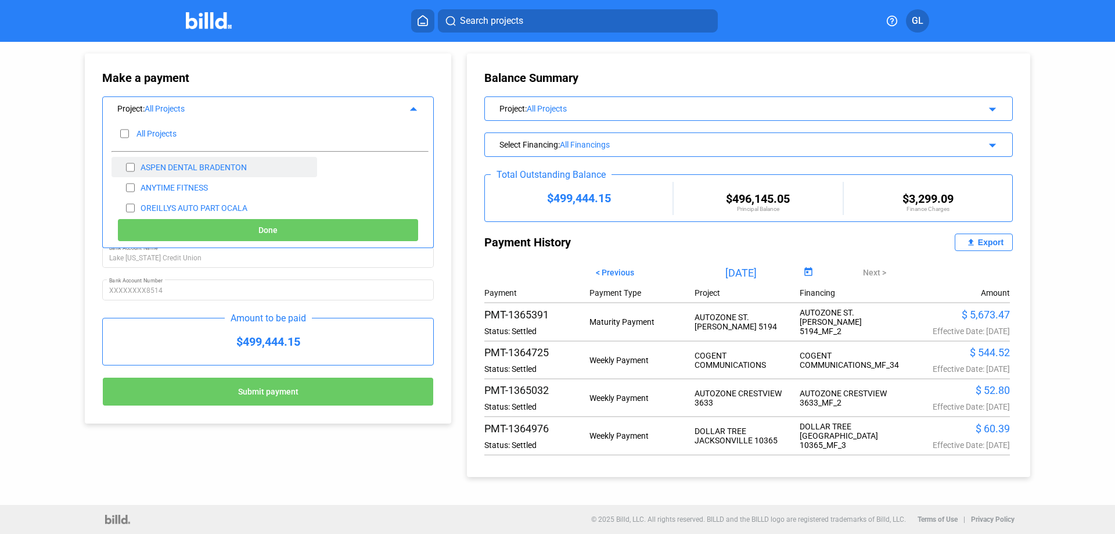
checkbox input "false"
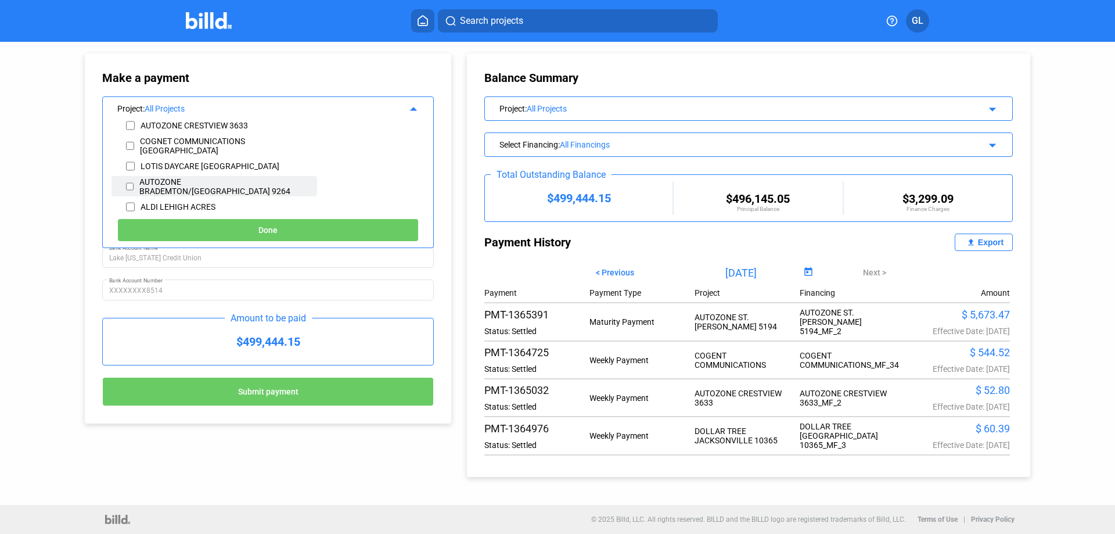
scroll to position [348, 0]
drag, startPoint x: 130, startPoint y: 165, endPoint x: 151, endPoint y: 173, distance: 22.4
click at [130, 165] on input "checkbox" at bounding box center [130, 164] width 9 height 17
checkbox input "true"
drag, startPoint x: 270, startPoint y: 225, endPoint x: 312, endPoint y: 227, distance: 41.8
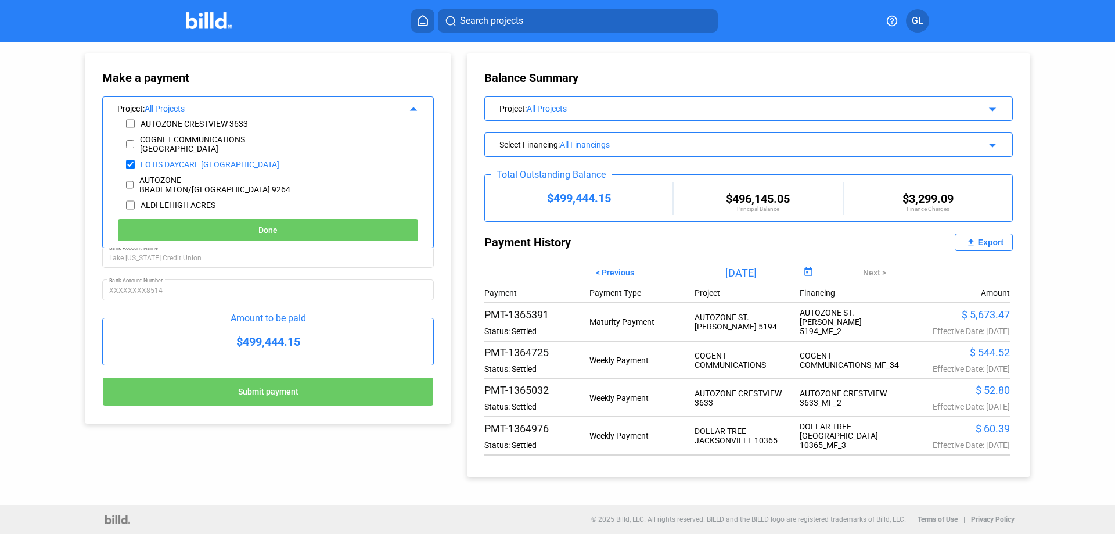
click at [269, 226] on span "Done" at bounding box center [267, 230] width 19 height 9
type input "[DATE]"
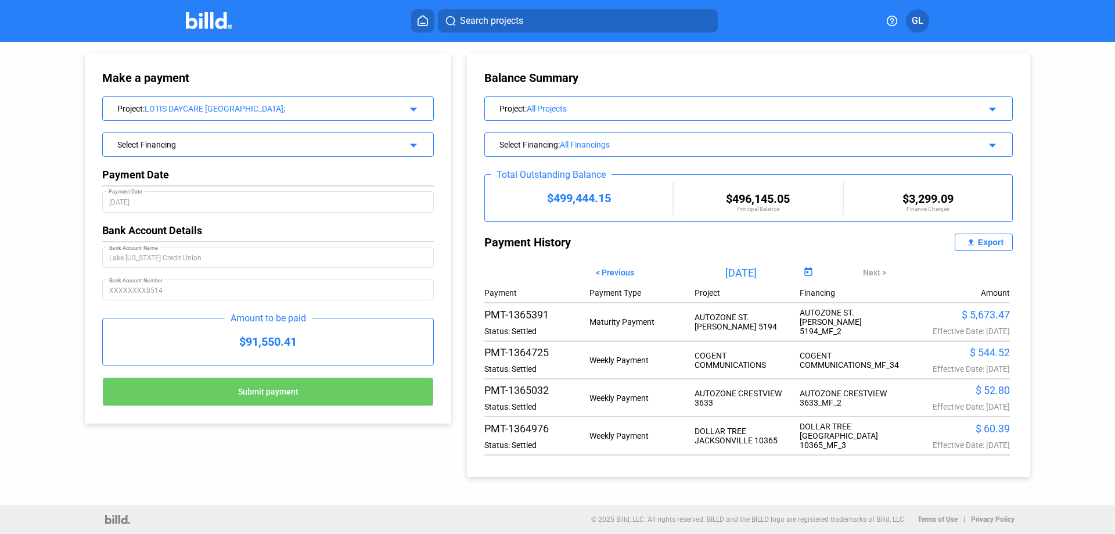
click at [419, 146] on div "Select Financing arrow_drop_down" at bounding box center [268, 143] width 330 height 20
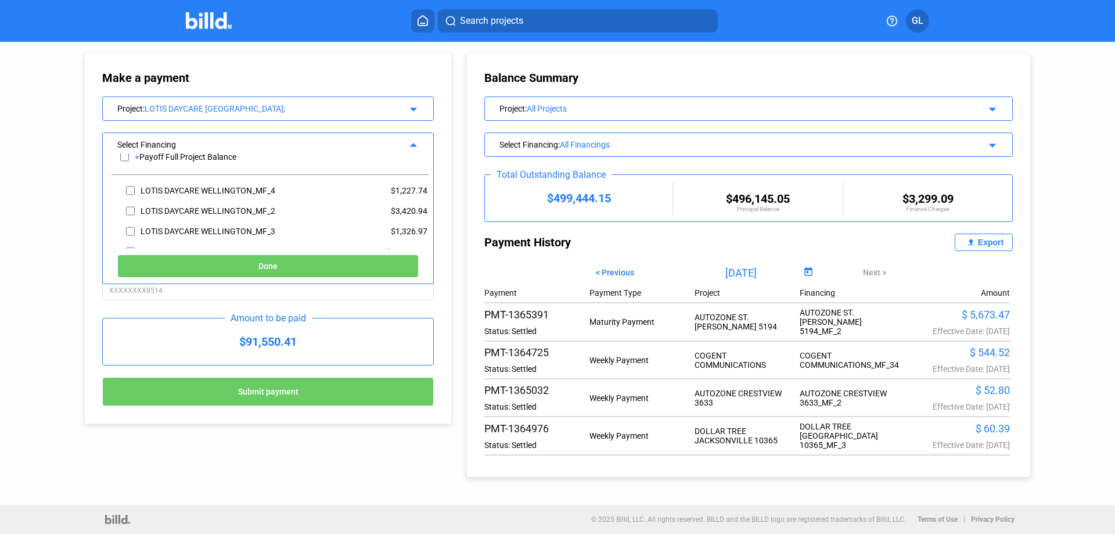
scroll to position [0, 0]
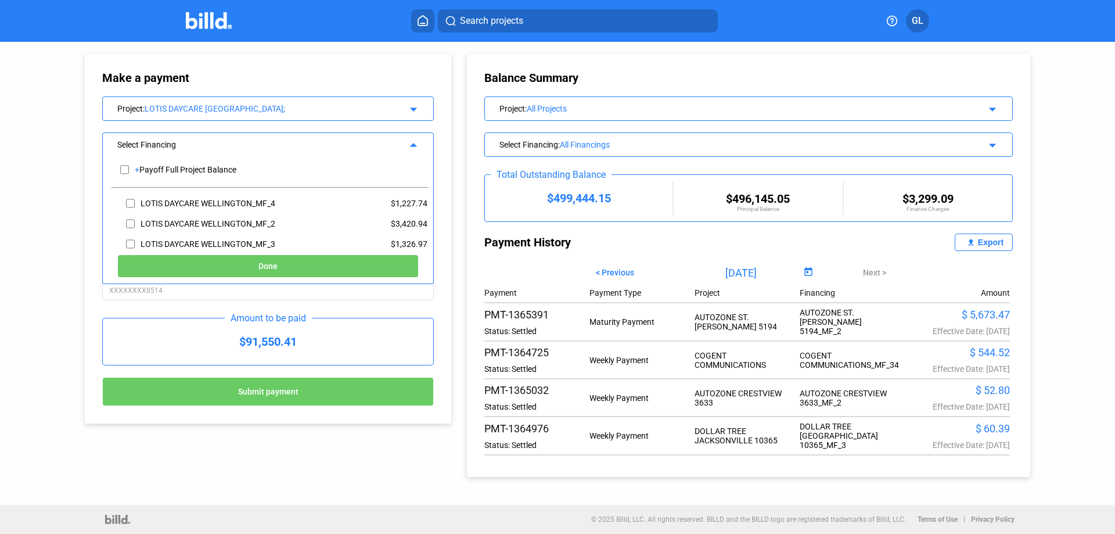
click at [356, 49] on div "Make a payment Project : LOTIS DAYCARE [GEOGRAPHIC_DATA]; arrow_drop_down Selec…" at bounding box center [256, 232] width 401 height 381
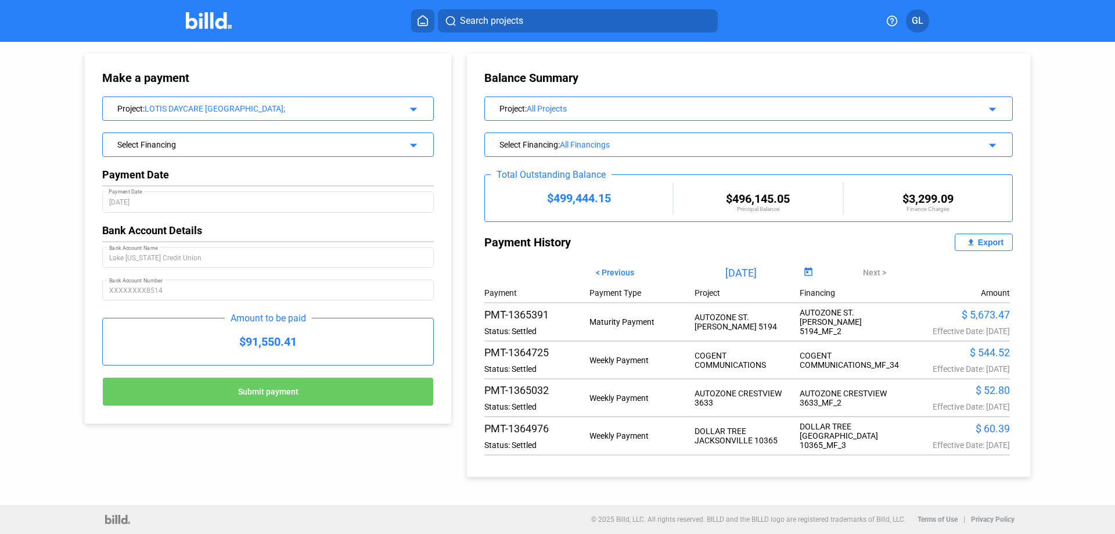
click at [422, 23] on icon at bounding box center [422, 21] width 9 height 10
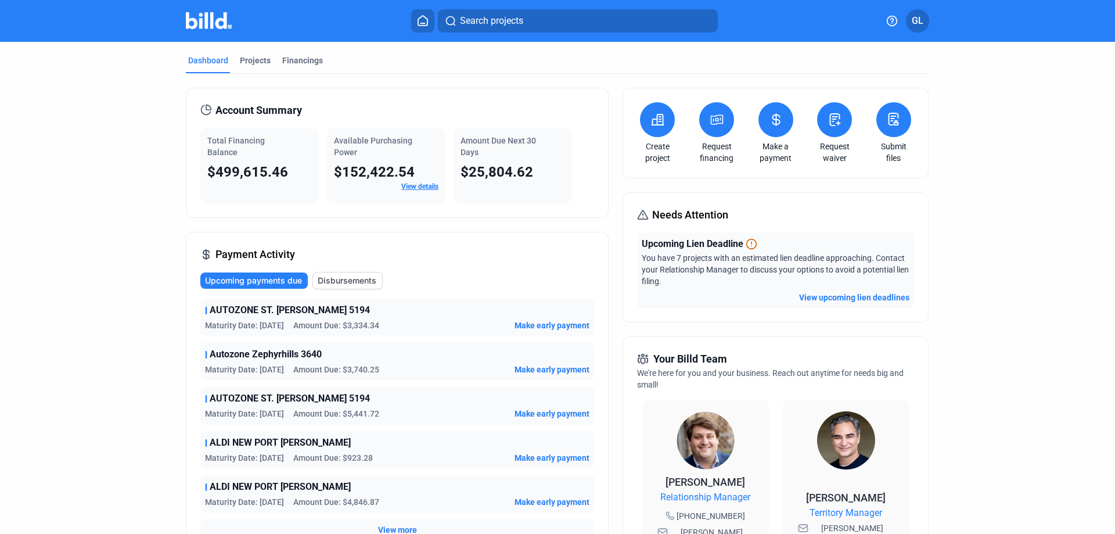
drag, startPoint x: 246, startPoint y: 56, endPoint x: 305, endPoint y: 78, distance: 63.4
click at [246, 56] on div "Projects" at bounding box center [255, 61] width 31 height 12
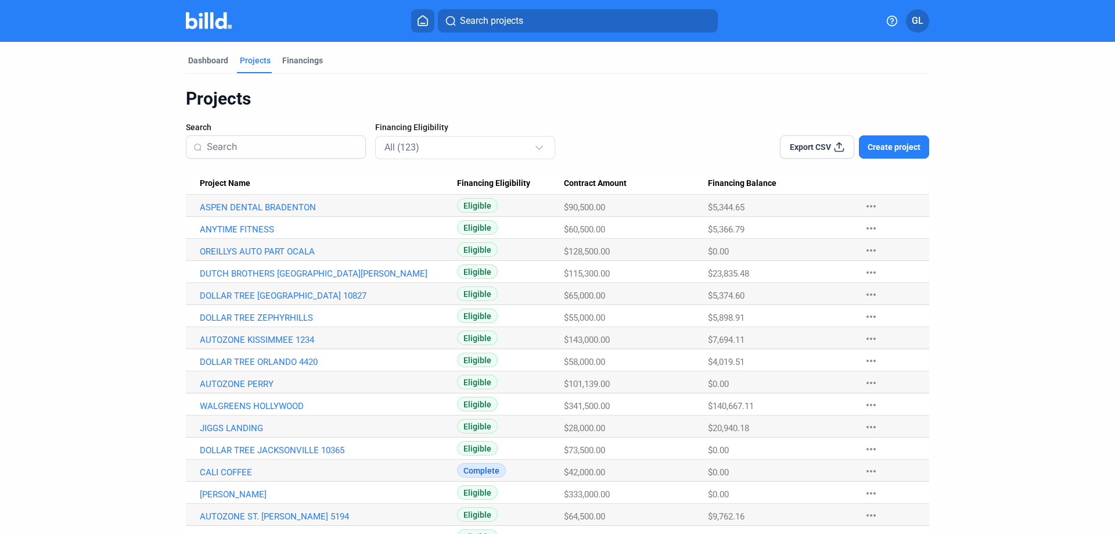
click at [286, 146] on input at bounding box center [283, 147] width 152 height 24
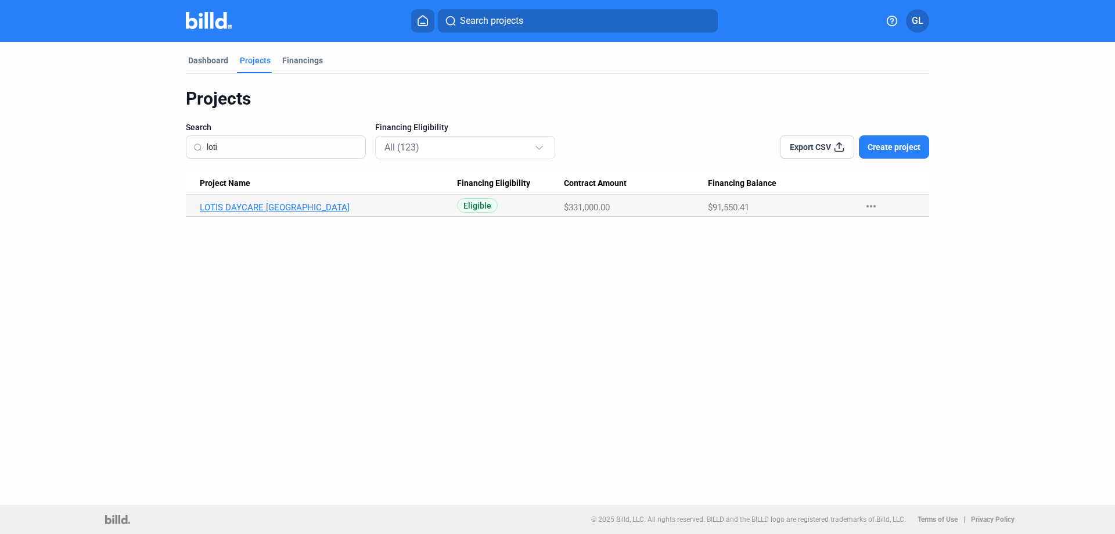
type input "loti"
click at [293, 205] on link "LOTIS DAYCARE [GEOGRAPHIC_DATA]" at bounding box center [328, 207] width 257 height 10
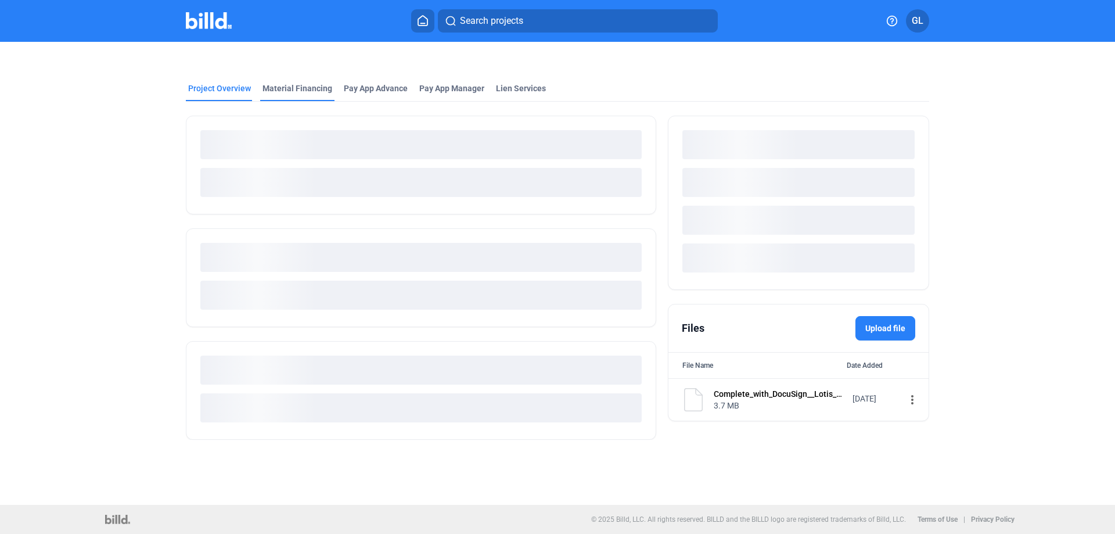
click at [306, 88] on div "Material Financing" at bounding box center [297, 88] width 70 height 12
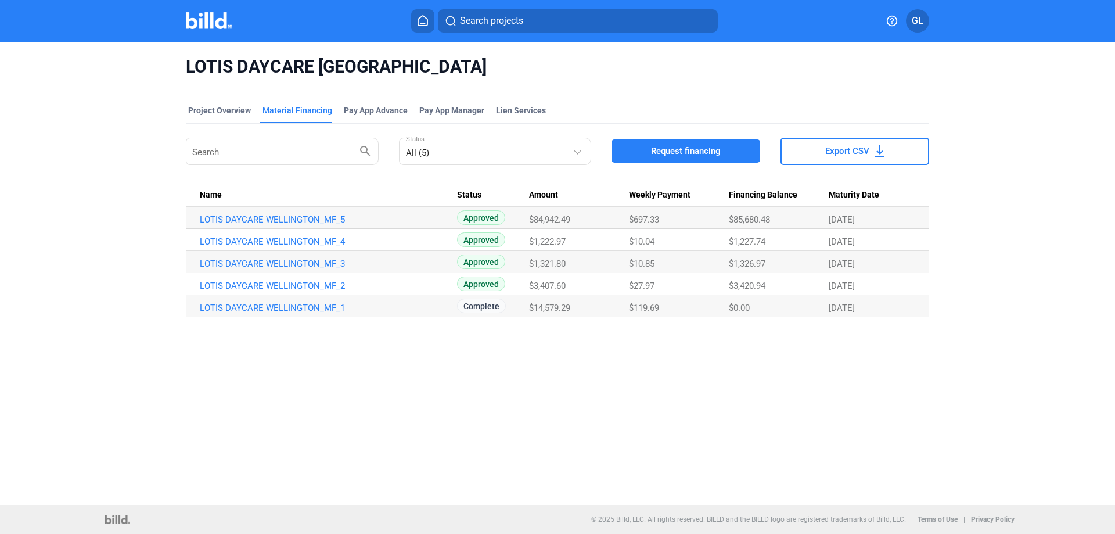
click at [673, 147] on span "Request financing" at bounding box center [686, 151] width 70 height 12
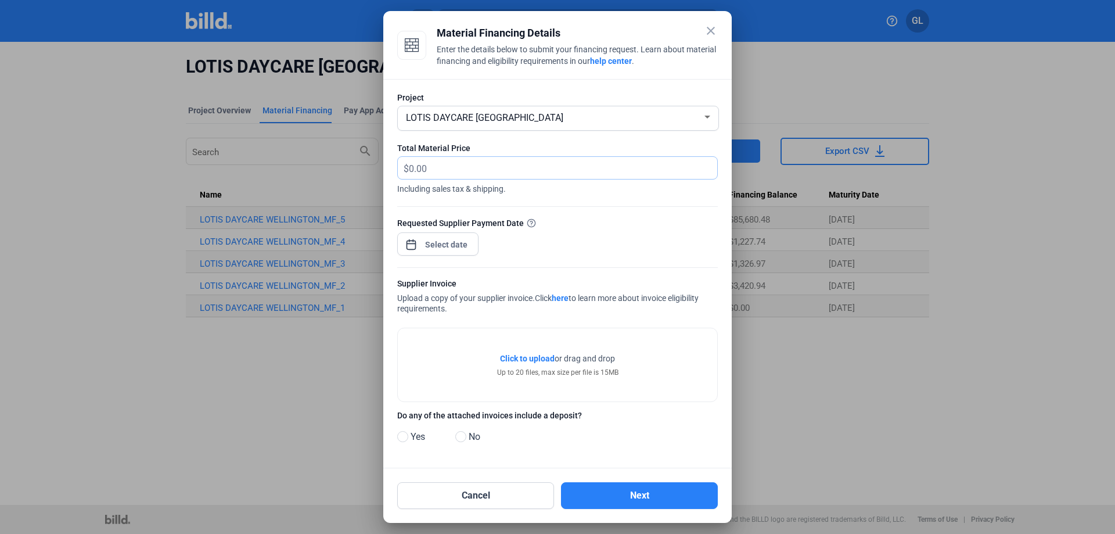
click at [446, 167] on input "text" at bounding box center [556, 168] width 295 height 23
click at [438, 164] on input "text" at bounding box center [563, 168] width 308 height 23
type input "2,974.32"
click at [458, 234] on div at bounding box center [446, 244] width 50 height 21
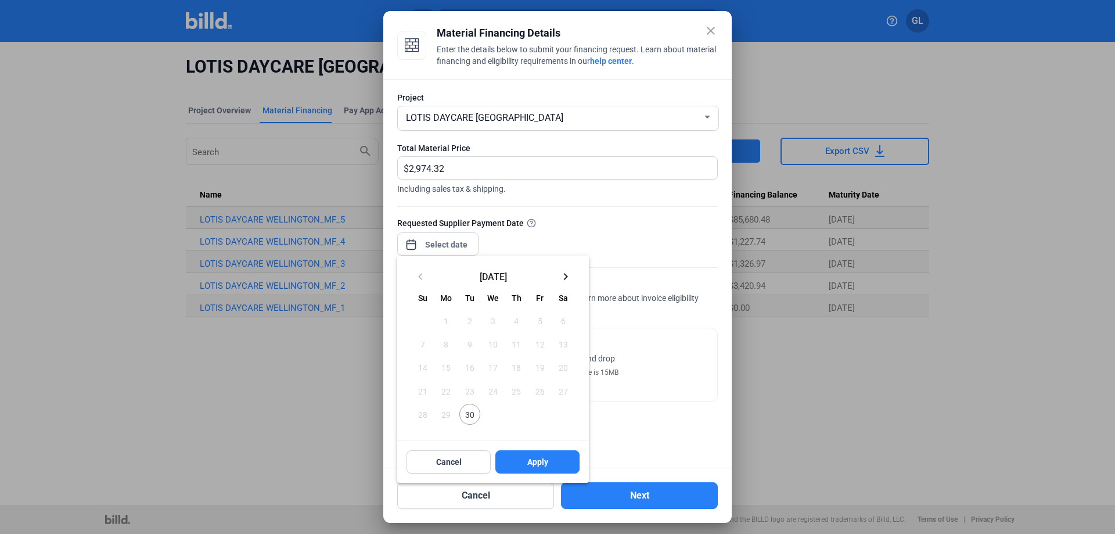
click at [471, 416] on span "30" at bounding box center [469, 413] width 21 height 21
drag, startPoint x: 535, startPoint y: 457, endPoint x: 548, endPoint y: 455, distance: 13.6
click at [535, 458] on span "Apply" at bounding box center [537, 462] width 21 height 12
type input "[DATE]"
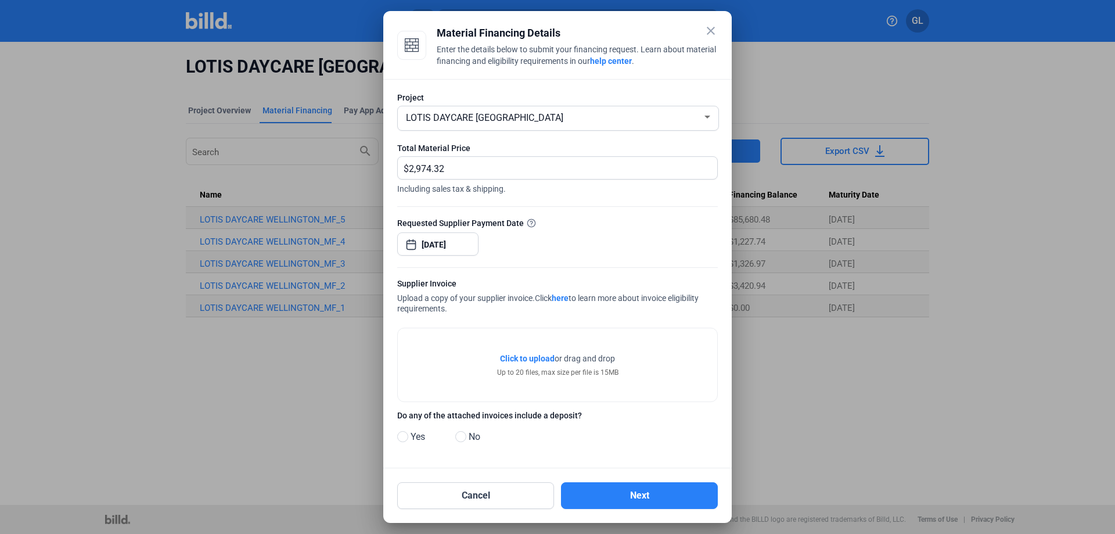
click at [462, 435] on span at bounding box center [460, 436] width 11 height 11
click at [462, 435] on input "No" at bounding box center [459, 437] width 9 height 9
radio input "true"
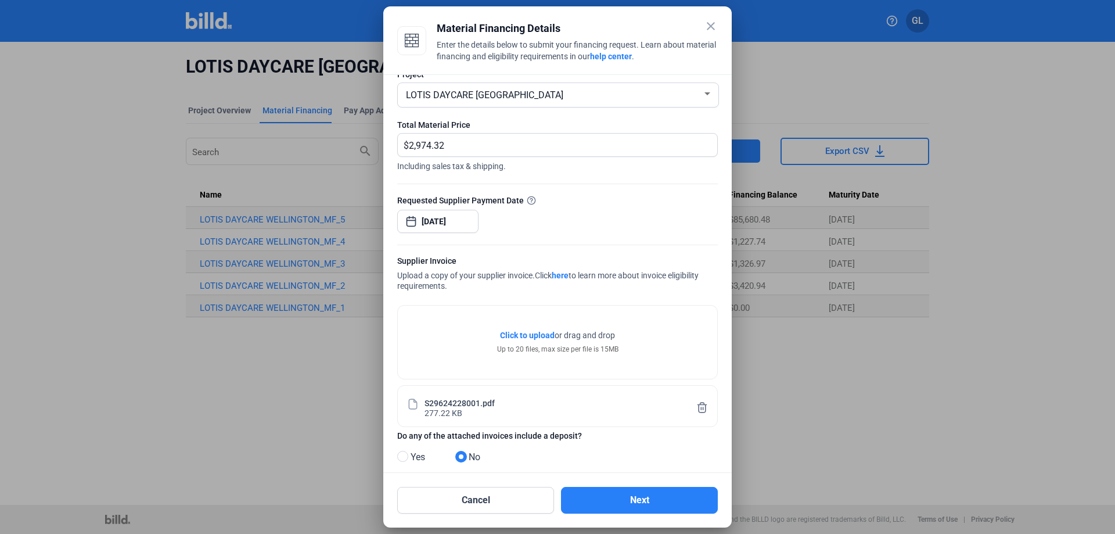
scroll to position [36, 0]
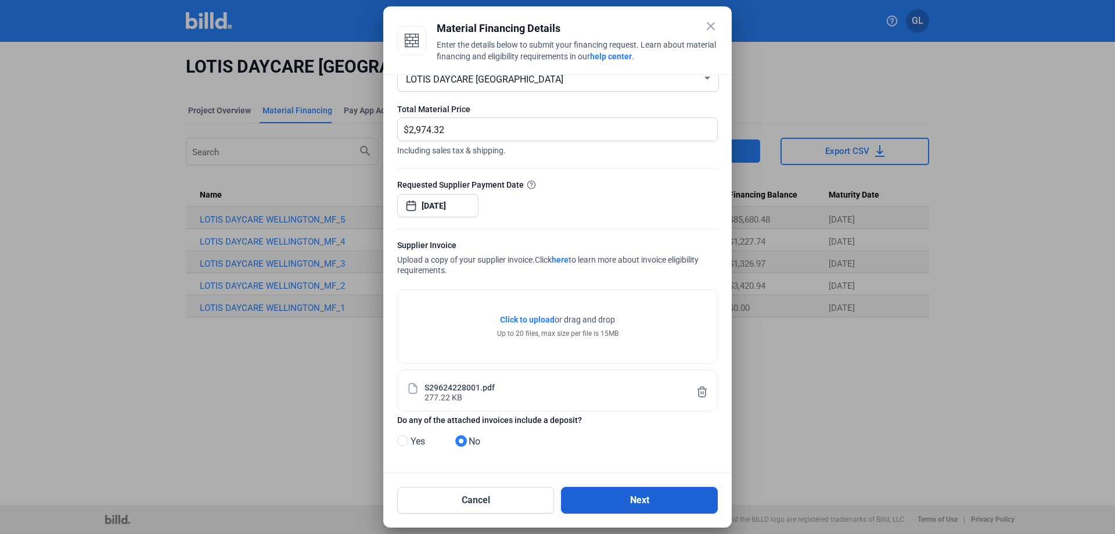
click at [642, 504] on button "Next" at bounding box center [639, 499] width 157 height 27
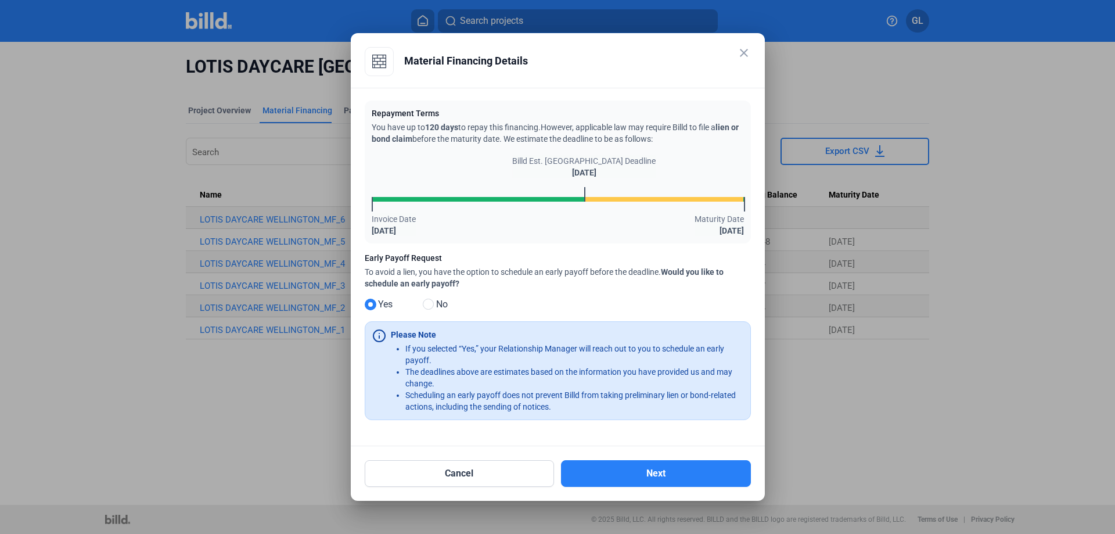
drag, startPoint x: 430, startPoint y: 303, endPoint x: 474, endPoint y: 334, distance: 53.8
click at [430, 304] on span at bounding box center [428, 303] width 11 height 11
click at [430, 304] on input "No" at bounding box center [427, 304] width 9 height 9
radio input "true"
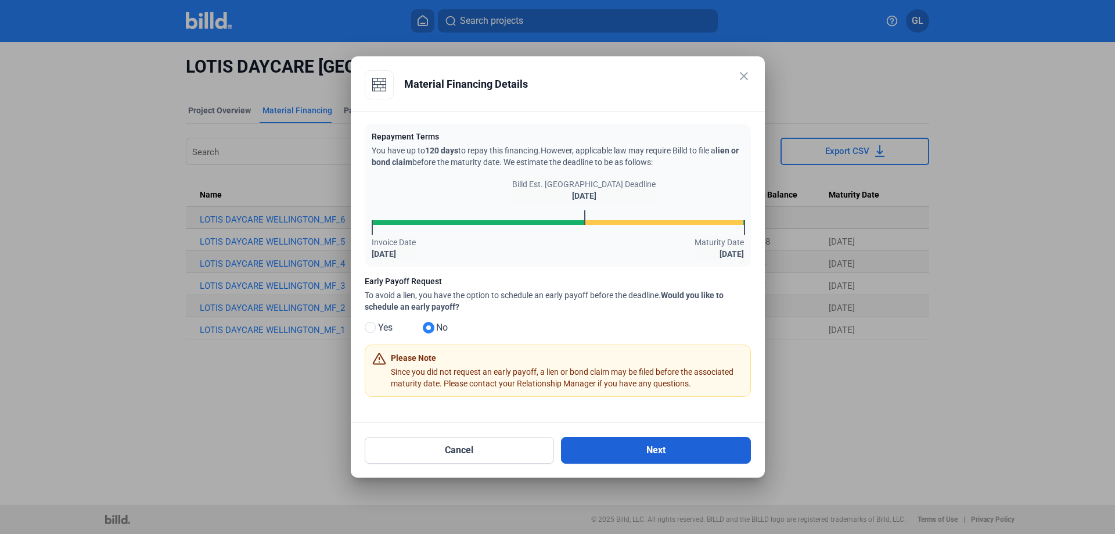
click at [659, 449] on button "Next" at bounding box center [656, 450] width 190 height 27
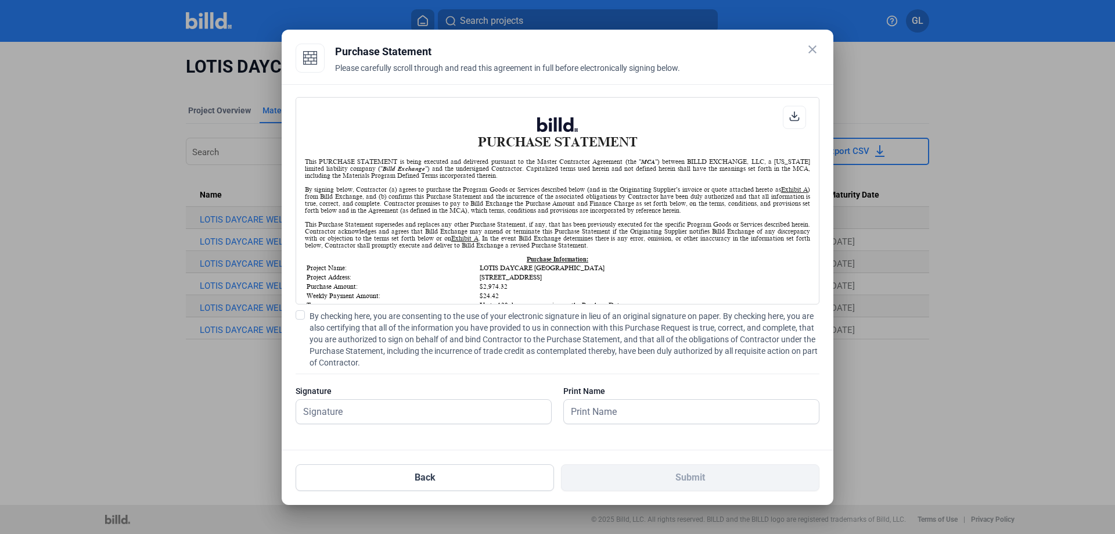
scroll to position [1, 0]
click at [299, 315] on span at bounding box center [299, 314] width 9 height 9
click at [0, 0] on input "By checking here, you are consenting to the use of your electronic signature in…" at bounding box center [0, 0] width 0 height 0
click at [331, 412] on input "text" at bounding box center [417, 411] width 242 height 24
type input "[PERSON_NAME]"
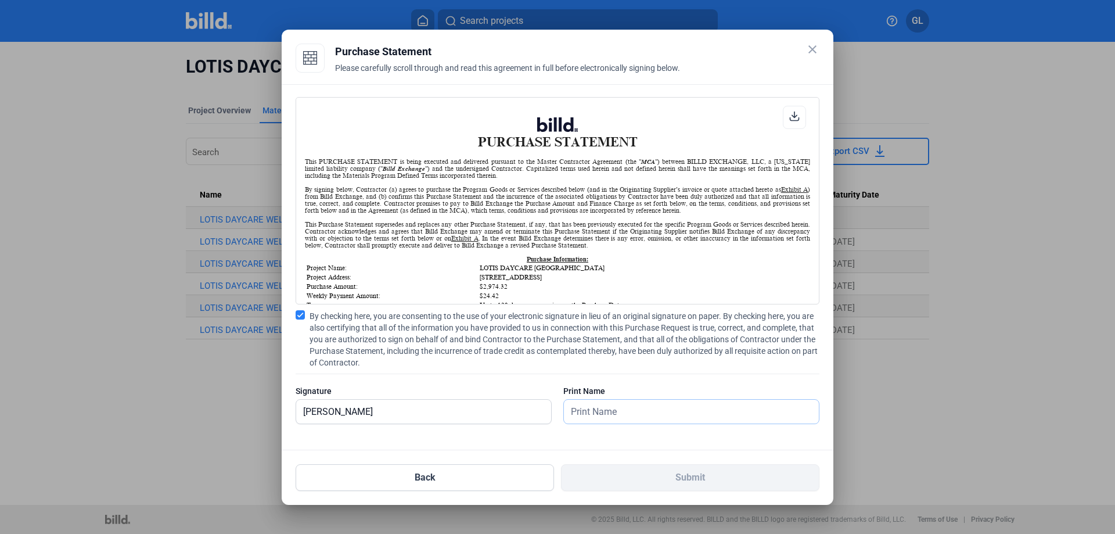
type input "[PERSON_NAME]"
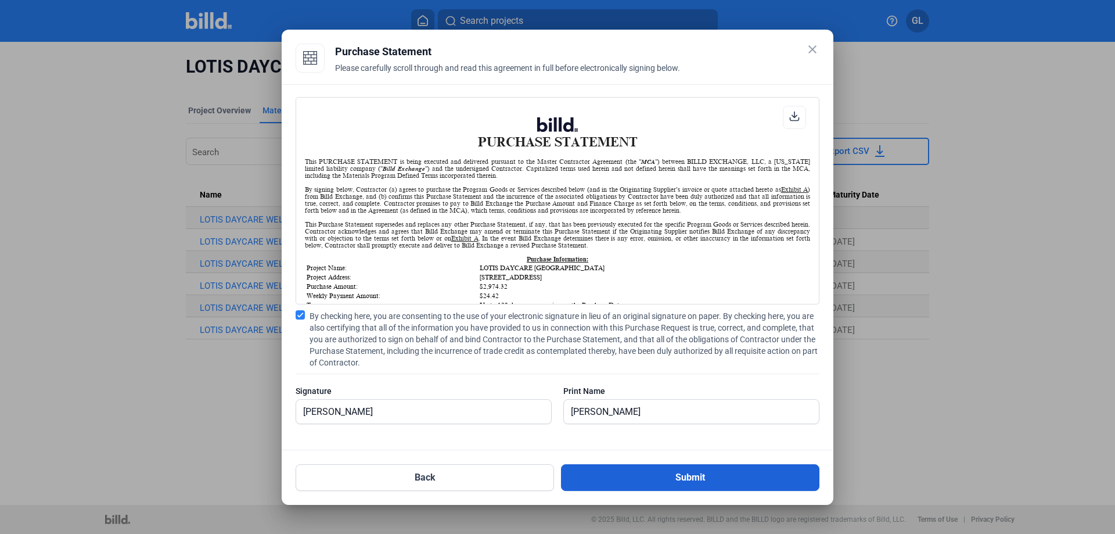
click at [683, 473] on button "Submit" at bounding box center [690, 477] width 258 height 27
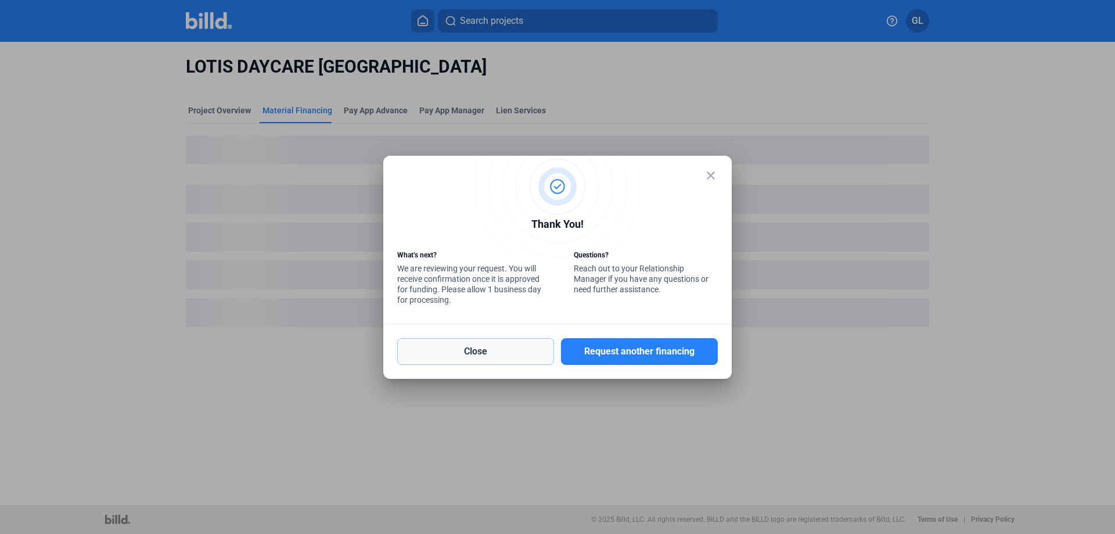
click at [489, 347] on button "Close" at bounding box center [475, 351] width 157 height 27
